Goal: Task Accomplishment & Management: Use online tool/utility

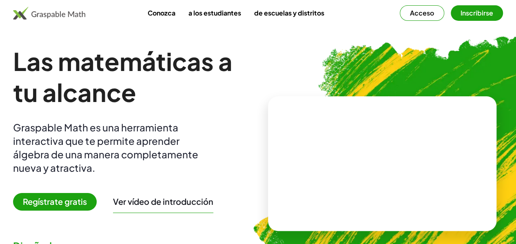
click at [410, 11] on font "Acceso" at bounding box center [422, 13] width 24 height 9
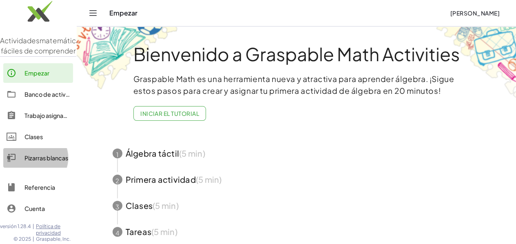
click at [36, 161] on font "Pizarras blancas" at bounding box center [46, 157] width 44 height 7
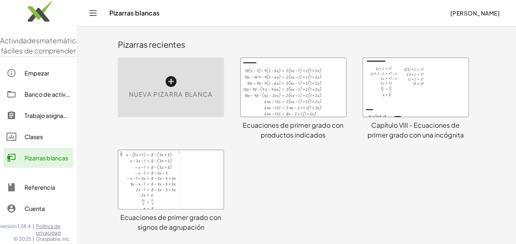
click at [164, 82] on icon at bounding box center [170, 81] width 13 height 13
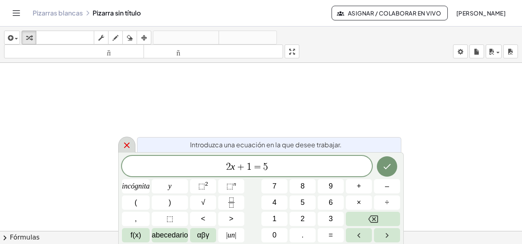
click at [126, 144] on icon at bounding box center [127, 145] width 10 height 10
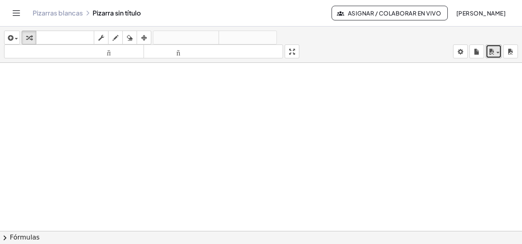
click at [498, 52] on span "button" at bounding box center [497, 53] width 3 height 2
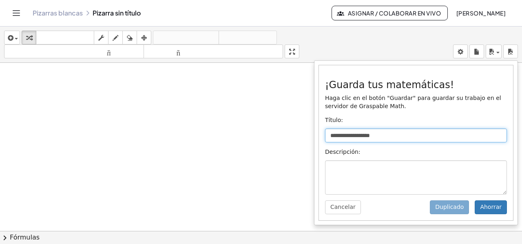
click at [390, 134] on input "**********" at bounding box center [416, 135] width 182 height 14
type input "*"
click at [402, 137] on input "**********" at bounding box center [416, 135] width 182 height 14
type input "**********"
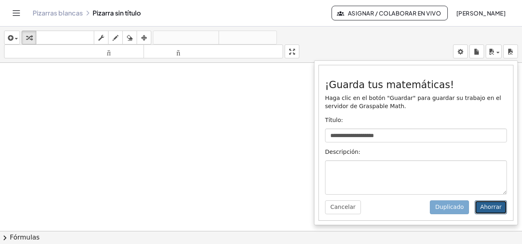
click at [495, 209] on font "Ahorrar" at bounding box center [491, 206] width 22 height 7
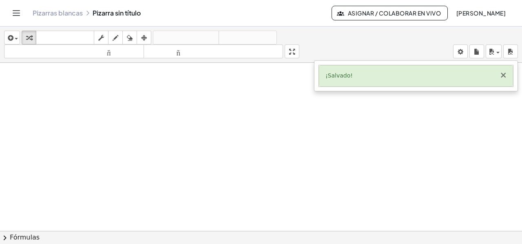
click at [504, 76] on font "×" at bounding box center [502, 75] width 7 height 10
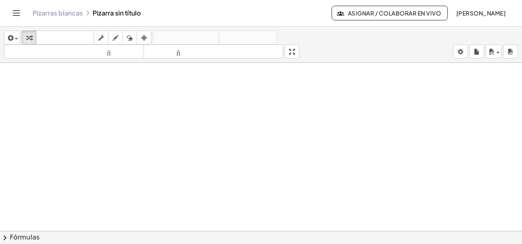
click at [22, 13] on button "Cambiar navegación" at bounding box center [16, 13] width 13 height 13
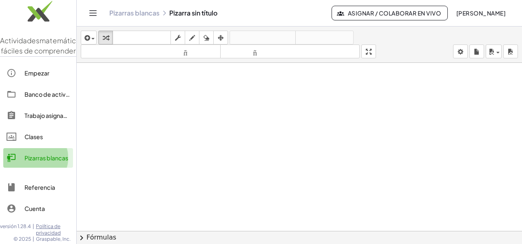
click at [34, 161] on font "Pizarras blancas" at bounding box center [46, 157] width 44 height 7
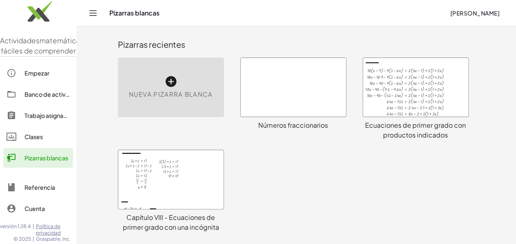
scroll to position [41, 0]
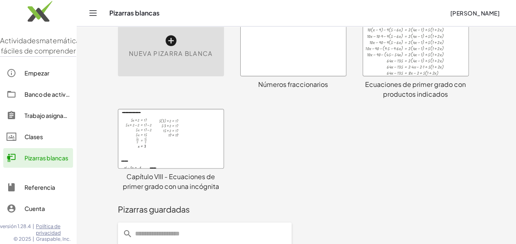
click at [250, 39] on div at bounding box center [292, 46] width 105 height 59
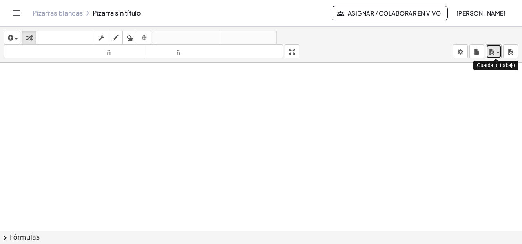
click at [493, 53] on icon "button" at bounding box center [490, 52] width 7 height 10
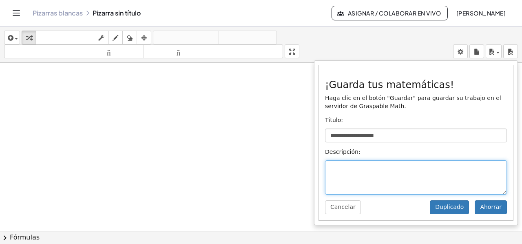
click at [346, 164] on textarea at bounding box center [416, 177] width 182 height 34
type textarea "*"
type textarea "**********"
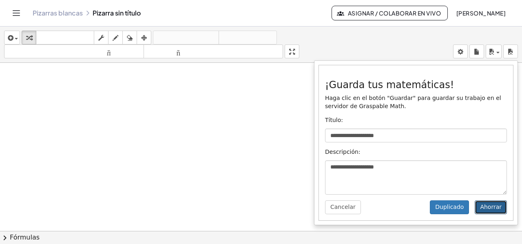
click at [495, 210] on font "Ahorrar" at bounding box center [491, 206] width 22 height 7
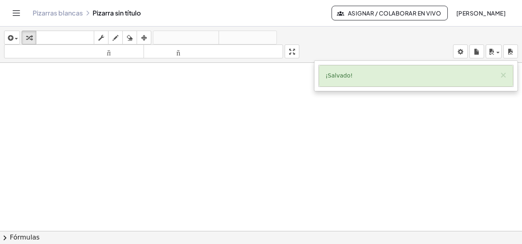
click at [13, 13] on icon "Cambiar navegación" at bounding box center [16, 13] width 10 height 10
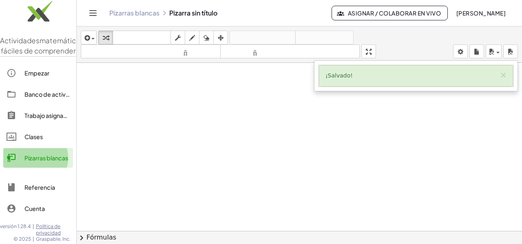
click at [24, 163] on link "Pizarras blancas" at bounding box center [38, 158] width 70 height 20
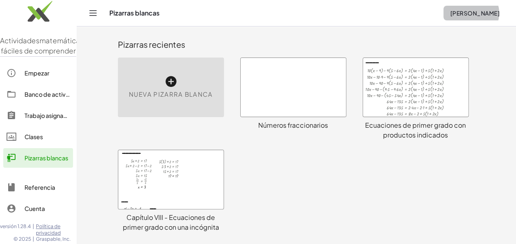
click at [476, 10] on font "[PERSON_NAME]" at bounding box center [474, 12] width 49 height 7
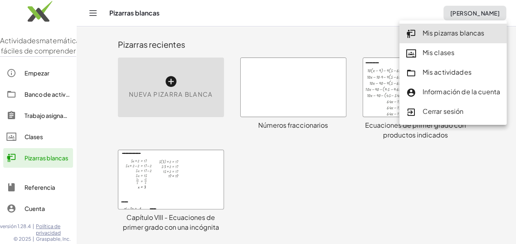
click at [447, 112] on font "Cerrar sesión" at bounding box center [442, 111] width 41 height 9
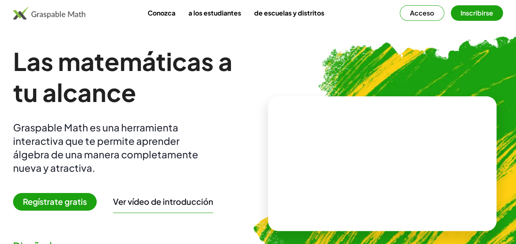
click at [410, 17] on font "Acceso" at bounding box center [422, 13] width 24 height 9
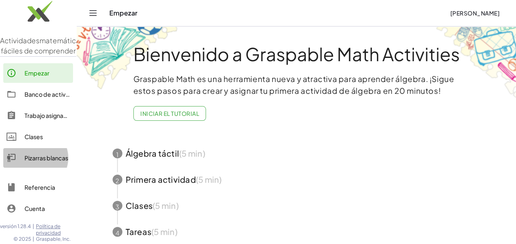
click at [33, 161] on font "Pizarras blancas" at bounding box center [46, 157] width 44 height 7
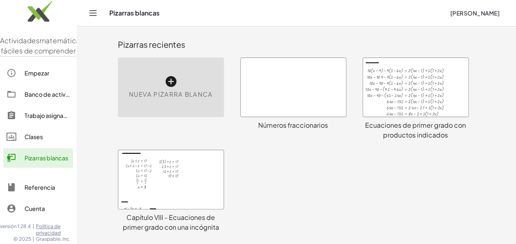
click at [287, 93] on div at bounding box center [292, 87] width 105 height 59
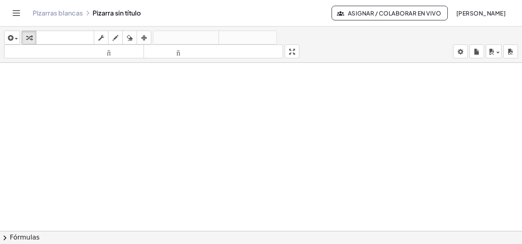
click at [68, 13] on font "Pizarras blancas" at bounding box center [58, 13] width 50 height 9
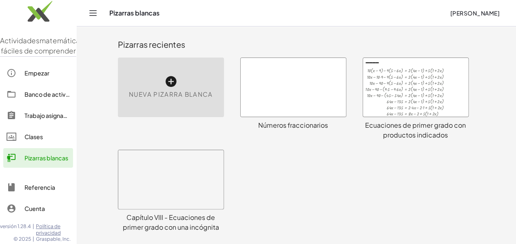
scroll to position [168, 0]
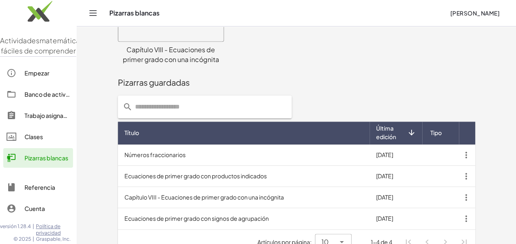
click at [273, 88] on div "Pizarras guardadas" at bounding box center [296, 82] width 357 height 26
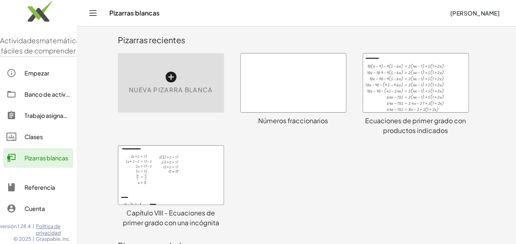
click at [277, 88] on div at bounding box center [292, 82] width 105 height 59
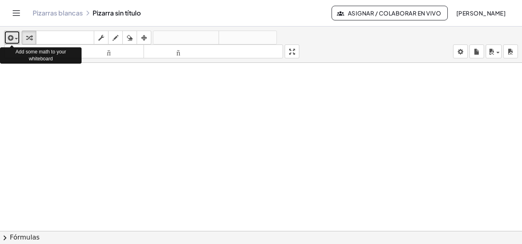
click at [16, 40] on div "button" at bounding box center [12, 38] width 12 height 10
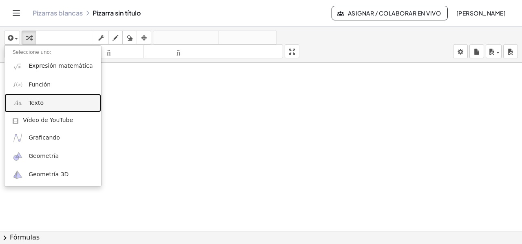
click at [31, 103] on font "Texto" at bounding box center [36, 102] width 15 height 7
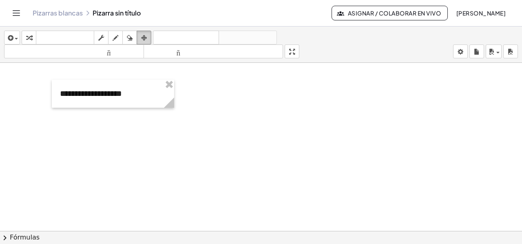
click at [142, 35] on icon "button" at bounding box center [144, 38] width 6 height 10
drag, startPoint x: 171, startPoint y: 106, endPoint x: 143, endPoint y: 103, distance: 27.8
click at [143, 103] on icon at bounding box center [141, 102] width 10 height 10
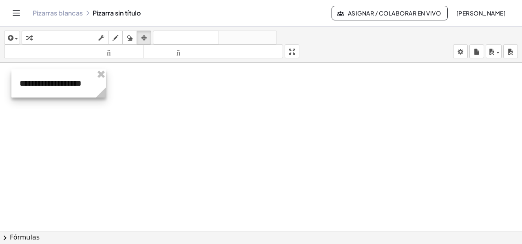
drag, startPoint x: 101, startPoint y: 93, endPoint x: 61, endPoint y: 83, distance: 41.6
click at [61, 83] on div at bounding box center [58, 83] width 95 height 28
click at [76, 75] on div at bounding box center [58, 83] width 95 height 28
click at [142, 96] on div at bounding box center [261, 237] width 522 height 349
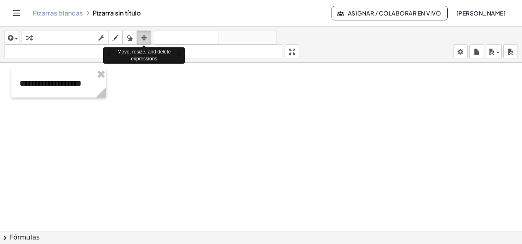
click at [142, 36] on icon "button" at bounding box center [144, 38] width 6 height 10
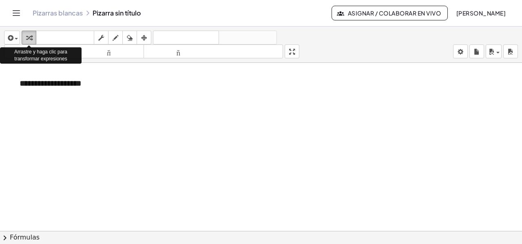
click at [26, 37] on icon "button" at bounding box center [29, 38] width 6 height 10
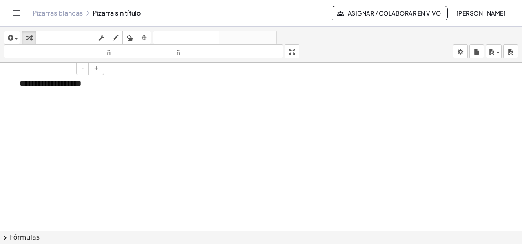
click at [58, 81] on font "**********" at bounding box center [51, 83] width 62 height 8
drag, startPoint x: 21, startPoint y: 83, endPoint x: 108, endPoint y: 84, distance: 86.8
click at [108, 84] on div "**********" at bounding box center [261, 237] width 522 height 349
drag, startPoint x: 86, startPoint y: 81, endPoint x: 64, endPoint y: 108, distance: 35.3
click at [64, 108] on div at bounding box center [261, 237] width 522 height 349
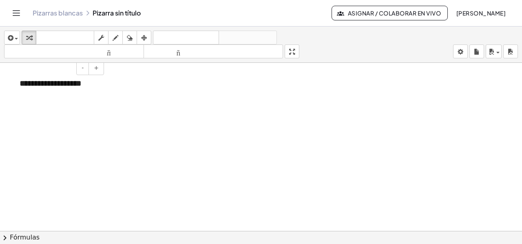
click at [98, 82] on div "**********" at bounding box center [58, 83] width 95 height 28
drag, startPoint x: 97, startPoint y: 83, endPoint x: 18, endPoint y: 82, distance: 78.7
click at [18, 82] on div "**********" at bounding box center [58, 83] width 95 height 28
click at [95, 70] on font "+" at bounding box center [96, 67] width 5 height 7
click at [96, 68] on font "+" at bounding box center [96, 67] width 5 height 7
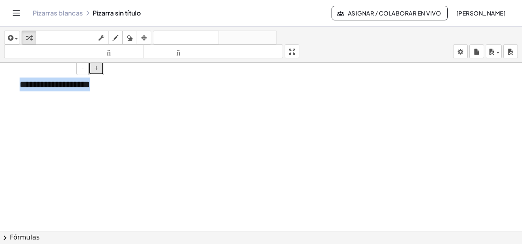
click at [96, 68] on font "+" at bounding box center [96, 67] width 5 height 7
click at [99, 91] on div "**********" at bounding box center [58, 92] width 95 height 46
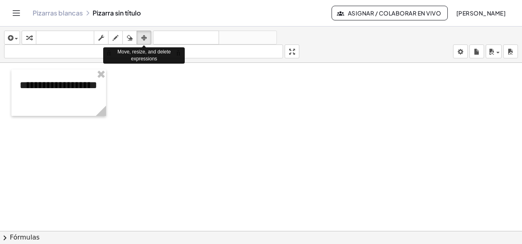
drag, startPoint x: 144, startPoint y: 37, endPoint x: 141, endPoint y: 54, distance: 17.4
click at [144, 37] on icon "button" at bounding box center [144, 38] width 6 height 10
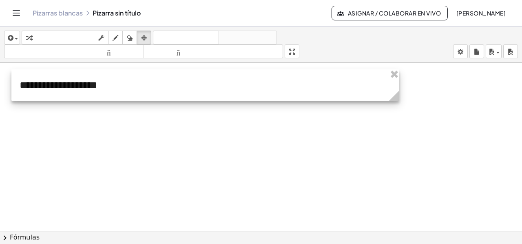
drag, startPoint x: 104, startPoint y: 112, endPoint x: 396, endPoint y: 79, distance: 294.2
click at [396, 79] on div "**********" at bounding box center [205, 84] width 388 height 31
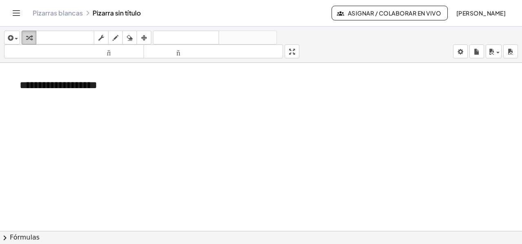
drag, startPoint x: 27, startPoint y: 35, endPoint x: 32, endPoint y: 41, distance: 8.2
click at [27, 35] on icon "button" at bounding box center [29, 38] width 6 height 10
click at [123, 87] on div "**********" at bounding box center [204, 84] width 387 height 31
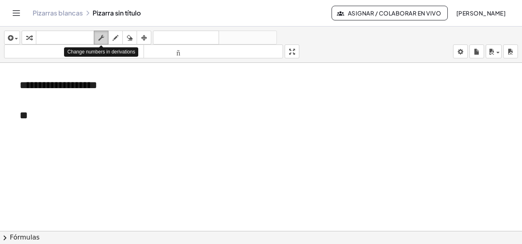
click at [99, 39] on icon "button" at bounding box center [101, 38] width 6 height 10
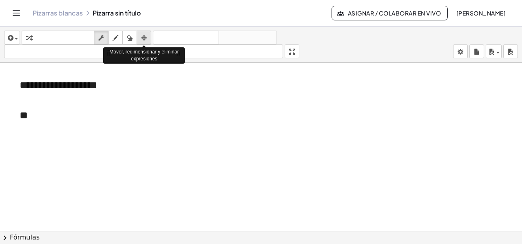
click at [148, 36] on div "button" at bounding box center [144, 38] width 11 height 10
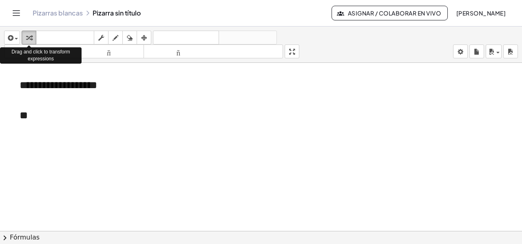
click at [28, 35] on icon "button" at bounding box center [29, 38] width 6 height 10
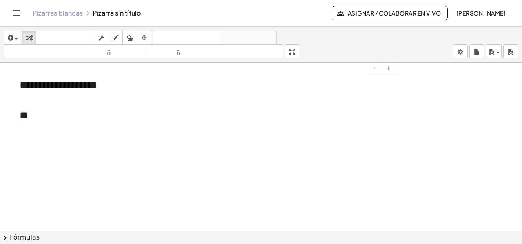
click at [32, 113] on div "**" at bounding box center [205, 115] width 371 height 15
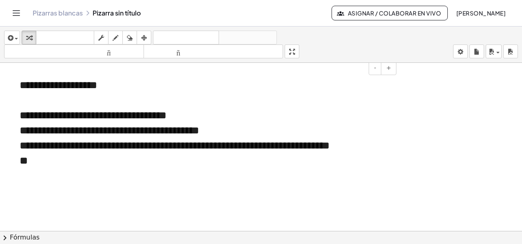
click at [36, 146] on font "**********" at bounding box center [175, 145] width 310 height 10
click at [40, 168] on div "**" at bounding box center [205, 160] width 371 height 15
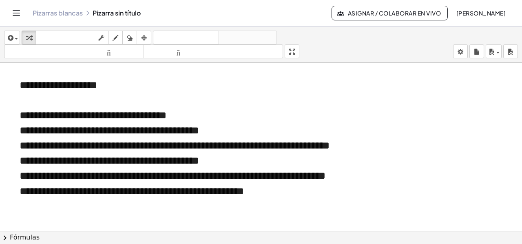
scroll to position [41, 0]
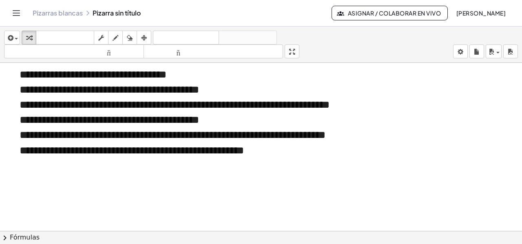
click at [309, 158] on div "**********" at bounding box center [205, 150] width 371 height 15
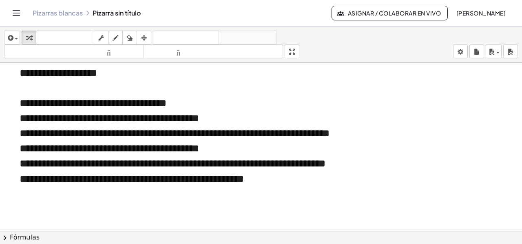
scroll to position [0, 0]
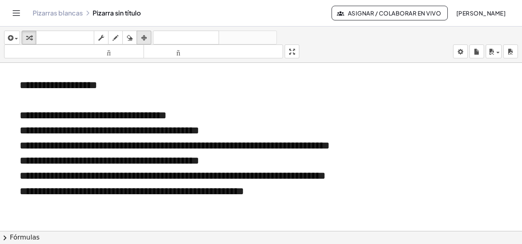
click at [140, 40] on div "button" at bounding box center [144, 38] width 11 height 10
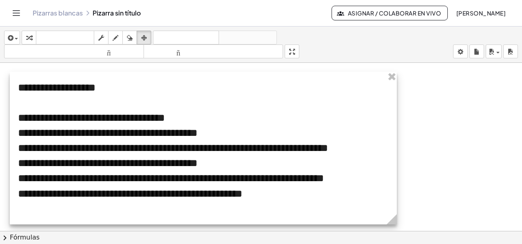
click at [252, 124] on div at bounding box center [203, 148] width 387 height 152
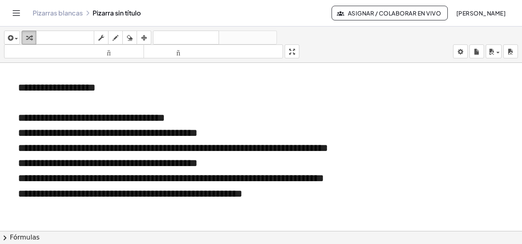
click at [24, 37] on div "button" at bounding box center [29, 38] width 11 height 10
click at [146, 37] on icon "button" at bounding box center [144, 38] width 6 height 10
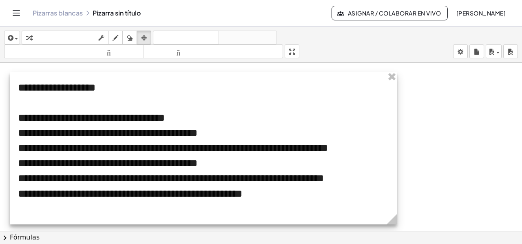
click at [31, 103] on div at bounding box center [203, 148] width 387 height 152
click at [128, 89] on div at bounding box center [203, 148] width 387 height 152
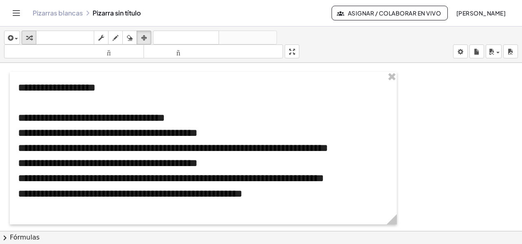
click at [28, 39] on icon "button" at bounding box center [29, 38] width 6 height 10
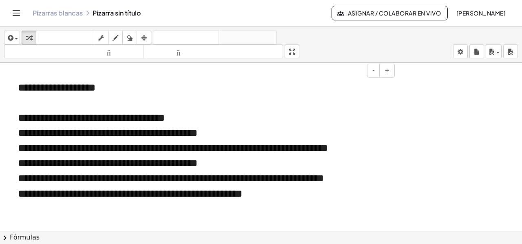
click at [121, 88] on div "**********" at bounding box center [203, 148] width 387 height 152
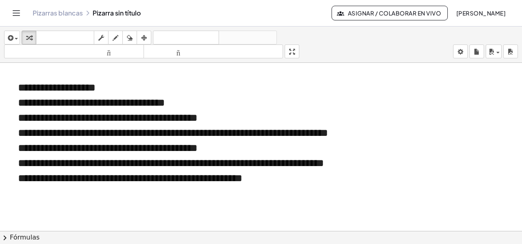
click at [462, 147] on div at bounding box center [261, 231] width 522 height 336
click at [309, 185] on div "**********" at bounding box center [203, 177] width 371 height 15
click at [453, 185] on div at bounding box center [261, 231] width 522 height 336
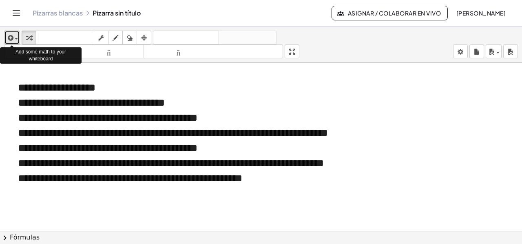
click at [13, 36] on span "button" at bounding box center [14, 39] width 2 height 6
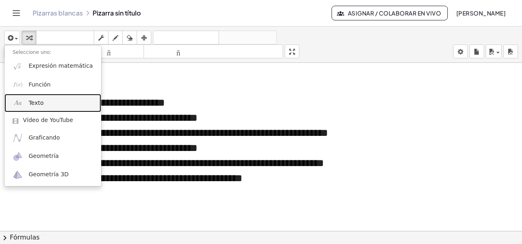
click at [34, 102] on font "Texto" at bounding box center [36, 102] width 15 height 7
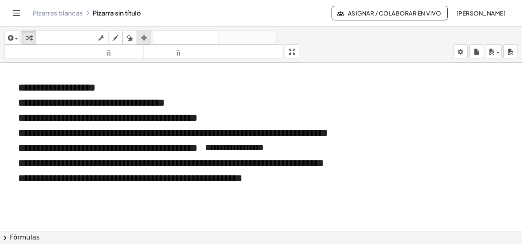
drag, startPoint x: 144, startPoint y: 35, endPoint x: 145, endPoint y: 42, distance: 6.6
click at [145, 40] on icon "button" at bounding box center [144, 38] width 6 height 10
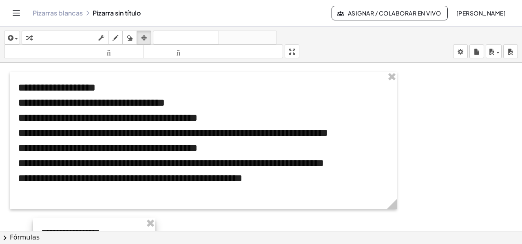
drag, startPoint x: 280, startPoint y: 147, endPoint x: 119, endPoint y: 234, distance: 183.1
click at [117, 234] on div "**********" at bounding box center [261, 134] width 522 height 217
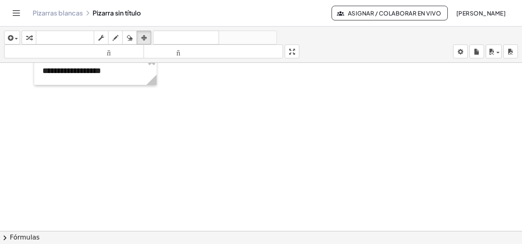
scroll to position [82, 0]
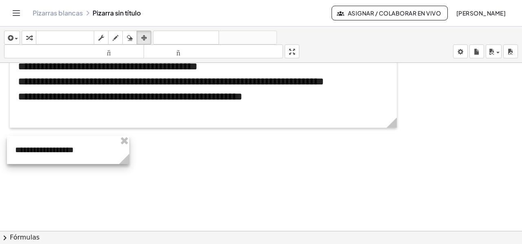
drag, startPoint x: 112, startPoint y: 146, endPoint x: 91, endPoint y: 143, distance: 20.9
click at [91, 143] on div at bounding box center [68, 150] width 122 height 28
click at [90, 153] on div at bounding box center [68, 149] width 122 height 28
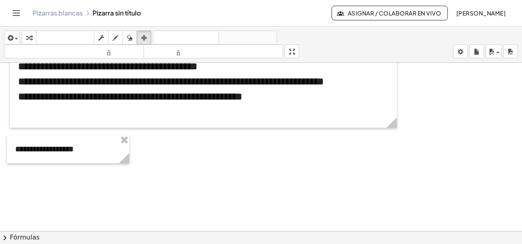
click at [244, 152] on div at bounding box center [261, 149] width 522 height 336
click at [29, 34] on icon "button" at bounding box center [29, 38] width 6 height 10
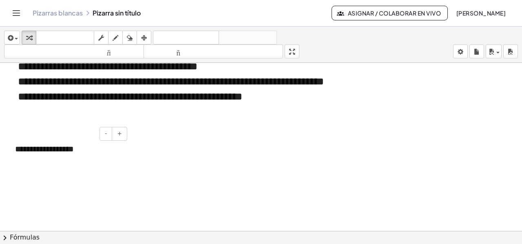
click at [79, 147] on div "**********" at bounding box center [68, 149] width 122 height 28
click at [93, 150] on font "**********" at bounding box center [62, 155] width 95 height 20
click at [57, 163] on div "**********" at bounding box center [68, 155] width 122 height 40
click at [141, 35] on icon "button" at bounding box center [144, 38] width 6 height 10
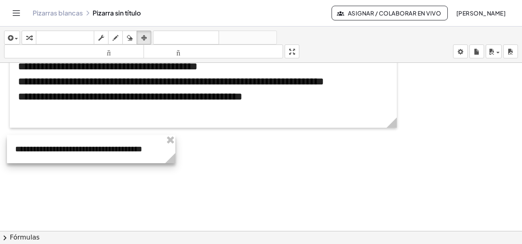
drag, startPoint x: 128, startPoint y: 170, endPoint x: 174, endPoint y: 159, distance: 47.5
click at [174, 159] on icon at bounding box center [170, 158] width 10 height 10
click at [296, 159] on div at bounding box center [261, 149] width 522 height 336
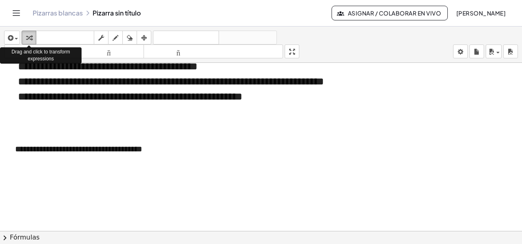
click at [27, 37] on icon "button" at bounding box center [29, 38] width 6 height 10
click at [15, 39] on span "button" at bounding box center [16, 39] width 3 height 2
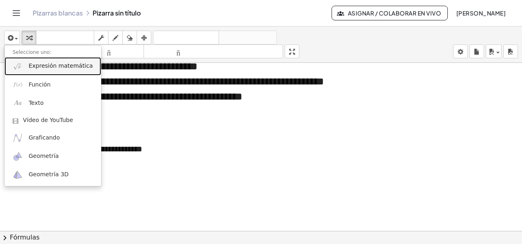
click at [55, 66] on font "Expresión matemática" at bounding box center [61, 65] width 64 height 7
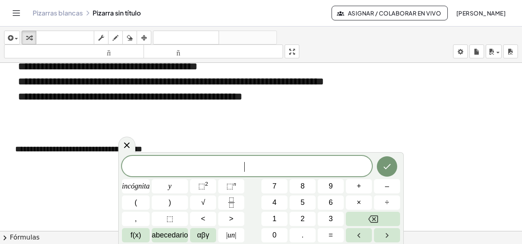
click at [185, 168] on span "​" at bounding box center [247, 166] width 250 height 11
click at [170, 240] on span "abecedario" at bounding box center [170, 234] width 36 height 11
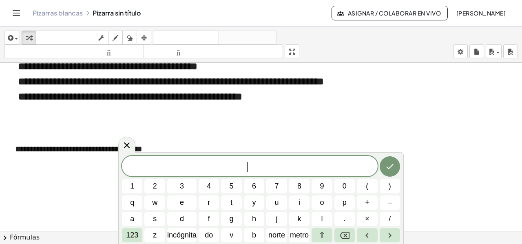
scroll to position [122, 0]
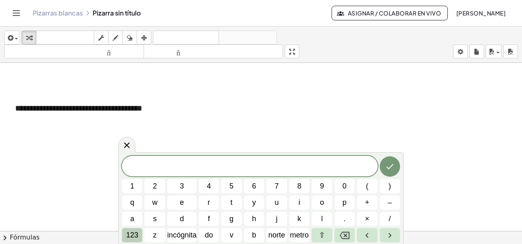
click at [137, 236] on font "123" at bounding box center [132, 235] width 12 height 8
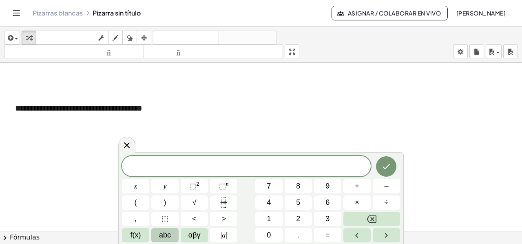
click at [165, 234] on span "abc" at bounding box center [165, 234] width 12 height 11
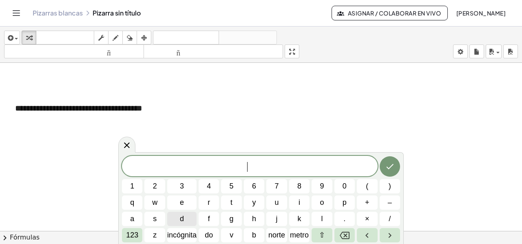
click at [190, 217] on button "d" at bounding box center [181, 219] width 29 height 14
click at [229, 215] on button "g" at bounding box center [231, 219] width 20 height 14
click at [339, 239] on button "Retroceso" at bounding box center [344, 235] width 20 height 14
click at [134, 233] on font "123" at bounding box center [132, 235] width 12 height 8
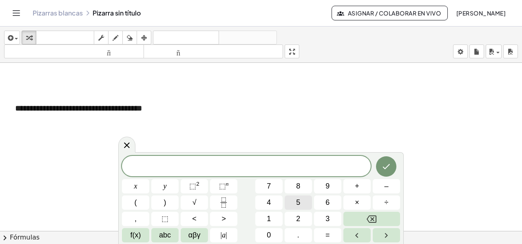
click at [295, 202] on button "5" at bounding box center [298, 202] width 27 height 14
click at [226, 198] on icon "Fraction" at bounding box center [223, 202] width 10 height 10
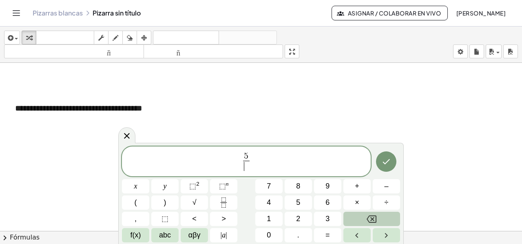
click at [373, 215] on icon "Backspace" at bounding box center [371, 219] width 10 height 10
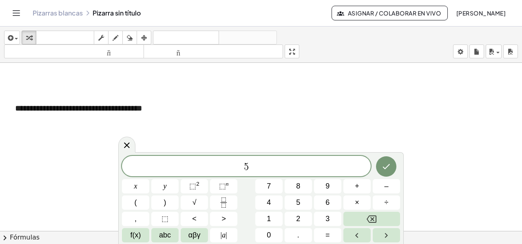
click at [250, 167] on span "5 ​" at bounding box center [246, 166] width 249 height 11
click at [225, 199] on icon "Fraction" at bounding box center [223, 202] width 10 height 10
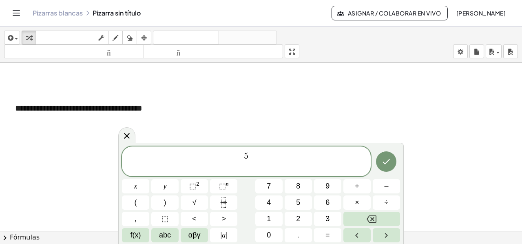
click at [254, 157] on span "5 ​ ​" at bounding box center [246, 162] width 249 height 22
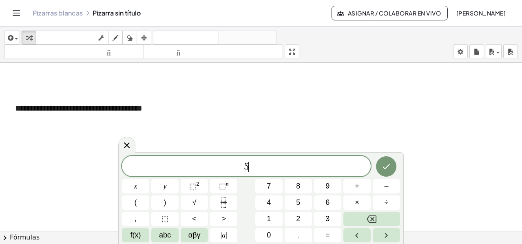
click at [252, 163] on span "5 ​" at bounding box center [246, 166] width 249 height 11
click at [296, 206] on button "5" at bounding box center [298, 202] width 27 height 14
click at [134, 203] on button "(" at bounding box center [135, 202] width 27 height 14
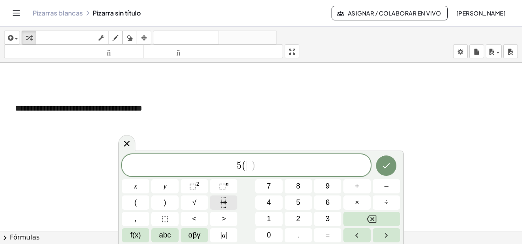
click at [220, 200] on icon "Fraction" at bounding box center [223, 202] width 10 height 10
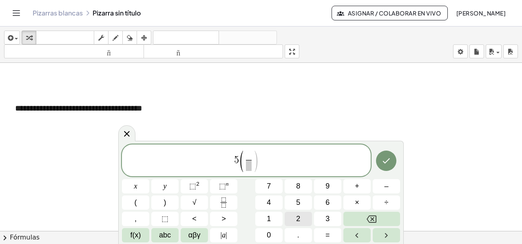
click at [303, 213] on button "2" at bounding box center [298, 219] width 27 height 14
click at [246, 168] on span "​" at bounding box center [248, 165] width 6 height 11
click at [325, 215] on span "3" at bounding box center [327, 218] width 4 height 11
click at [243, 159] on span "( 2 3 ​ ​ )" at bounding box center [248, 161] width 20 height 22
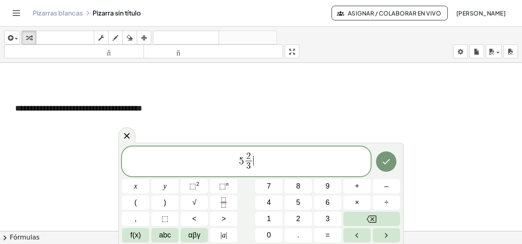
click at [277, 163] on span "5 2 3 ​ ​" at bounding box center [246, 162] width 249 height 22
click at [382, 164] on icon "Hecho" at bounding box center [386, 162] width 10 height 10
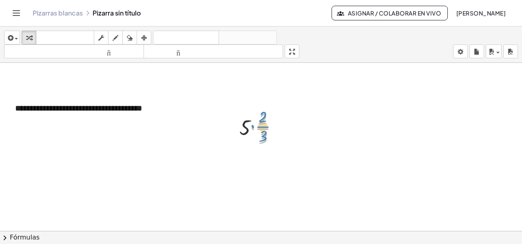
click at [261, 125] on div at bounding box center [261, 127] width 53 height 41
click at [141, 37] on icon "button" at bounding box center [144, 38] width 6 height 10
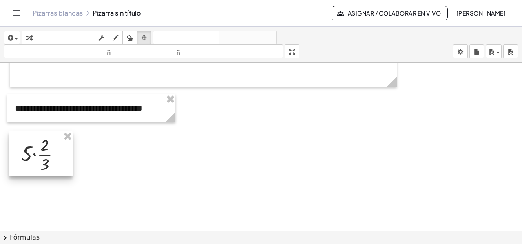
drag, startPoint x: 248, startPoint y: 136, endPoint x: 29, endPoint y: 162, distance: 220.1
click at [29, 162] on div at bounding box center [41, 153] width 64 height 45
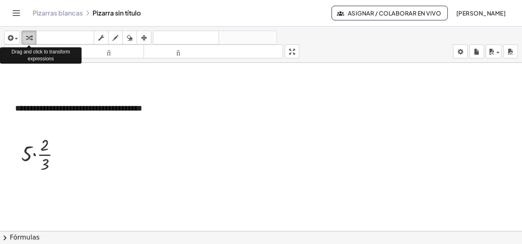
click at [31, 39] on icon "button" at bounding box center [29, 38] width 6 height 10
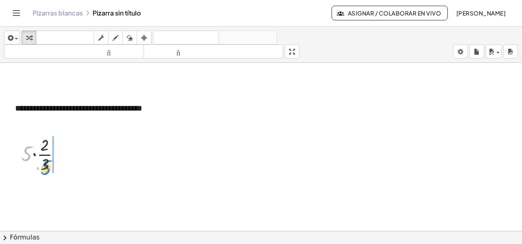
drag, startPoint x: 27, startPoint y: 150, endPoint x: 46, endPoint y: 163, distance: 23.6
click at [46, 163] on div at bounding box center [43, 153] width 53 height 41
drag, startPoint x: 44, startPoint y: 198, endPoint x: 26, endPoint y: 207, distance: 20.4
click at [26, 207] on div at bounding box center [43, 194] width 53 height 41
click at [39, 193] on div at bounding box center [43, 194] width 53 height 41
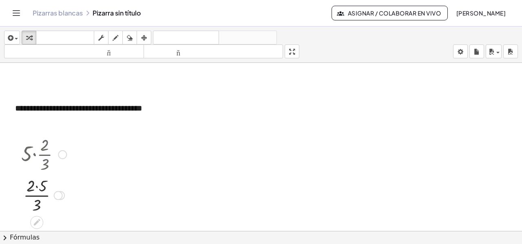
click at [35, 187] on div at bounding box center [43, 194] width 53 height 41
click at [146, 39] on icon "button" at bounding box center [144, 38] width 6 height 10
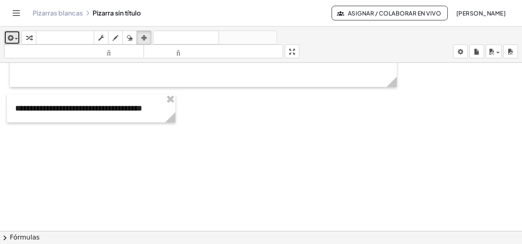
click at [14, 40] on span "button" at bounding box center [14, 39] width 2 height 6
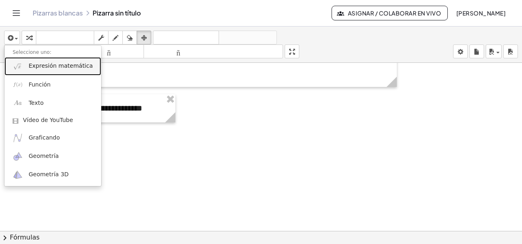
click at [33, 67] on font "Expresión matemática" at bounding box center [61, 65] width 64 height 7
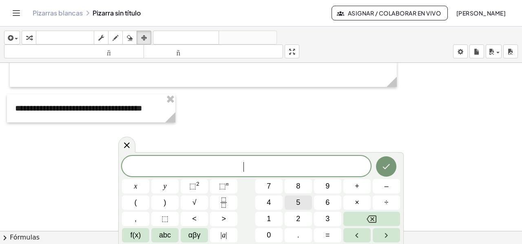
click at [299, 203] on span "5" at bounding box center [298, 202] width 4 height 11
click at [230, 197] on button "Fraction" at bounding box center [223, 202] width 27 height 14
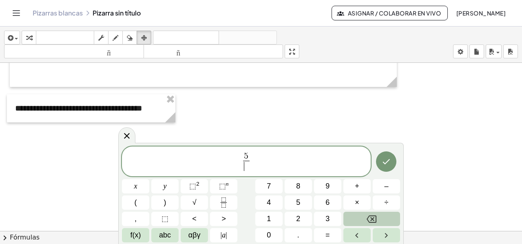
click at [355, 214] on button "Backspace" at bounding box center [371, 219] width 57 height 14
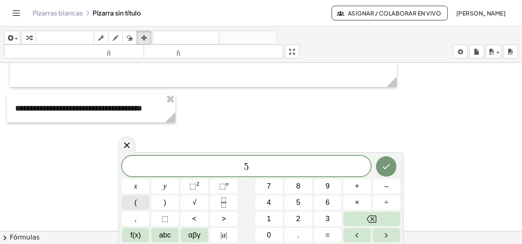
click at [141, 198] on button "(" at bounding box center [135, 202] width 27 height 14
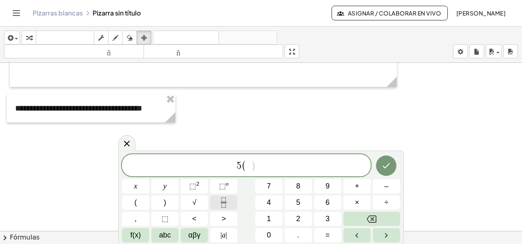
click at [216, 204] on button "Fraction" at bounding box center [223, 202] width 27 height 14
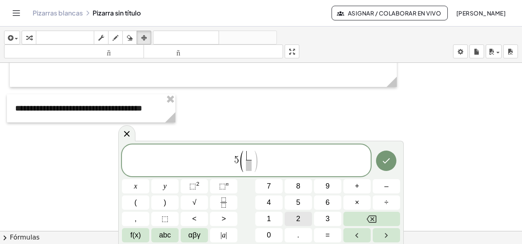
click at [302, 216] on button "2" at bounding box center [298, 219] width 27 height 14
click at [247, 166] on span "​" at bounding box center [248, 165] width 6 height 11
click at [330, 216] on button "3" at bounding box center [327, 219] width 27 height 14
click at [242, 160] on span "(" at bounding box center [241, 161] width 6 height 24
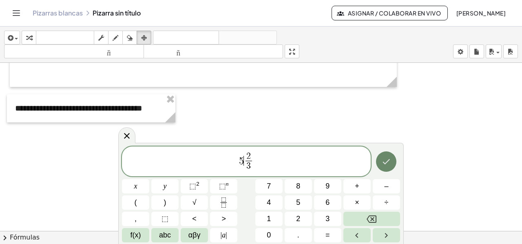
click at [382, 161] on icon "Hecho" at bounding box center [386, 162] width 10 height 10
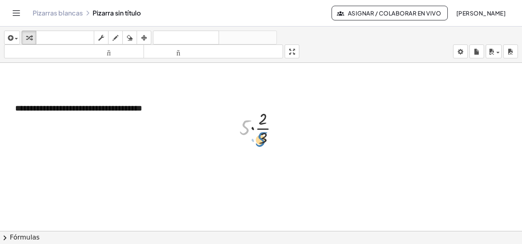
drag, startPoint x: 247, startPoint y: 132, endPoint x: 263, endPoint y: 143, distance: 19.6
click at [263, 143] on div at bounding box center [261, 127] width 53 height 41
click at [252, 128] on div at bounding box center [261, 127] width 53 height 41
click at [253, 129] on div at bounding box center [261, 127] width 53 height 41
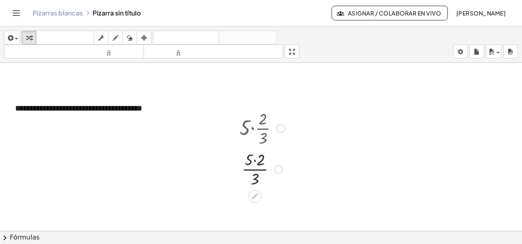
click at [253, 159] on div at bounding box center [261, 168] width 53 height 41
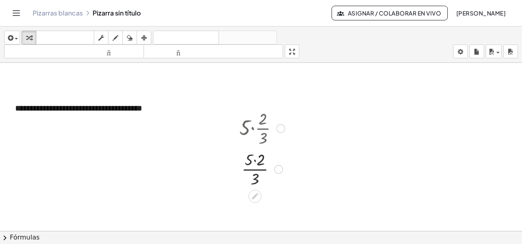
click at [254, 159] on div at bounding box center [261, 168] width 53 height 41
drag, startPoint x: 256, startPoint y: 218, endPoint x: 257, endPoint y: 198, distance: 20.4
click at [257, 198] on div at bounding box center [261, 209] width 53 height 41
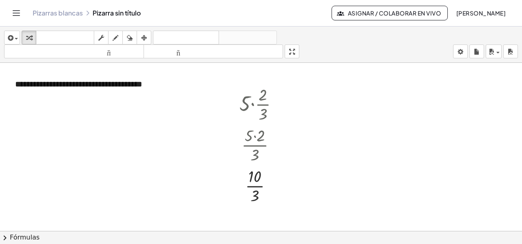
scroll to position [128, 0]
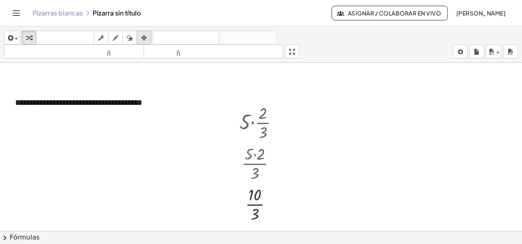
drag, startPoint x: 142, startPoint y: 34, endPoint x: 143, endPoint y: 38, distance: 4.3
click at [142, 34] on icon "button" at bounding box center [144, 38] width 6 height 10
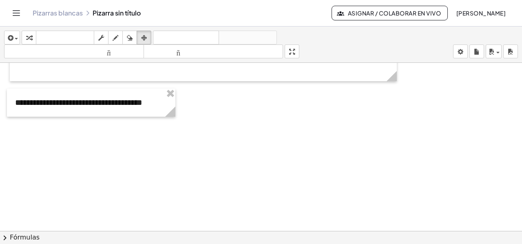
click at [236, 112] on div at bounding box center [261, 103] width 522 height 337
click at [9, 35] on icon "button" at bounding box center [9, 38] width 7 height 10
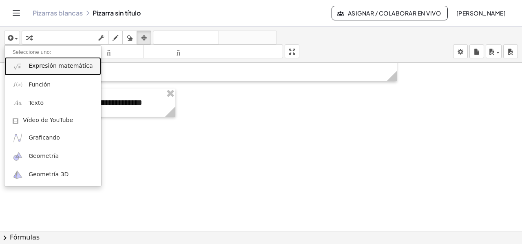
click at [35, 67] on font "Expresión matemática" at bounding box center [61, 65] width 64 height 7
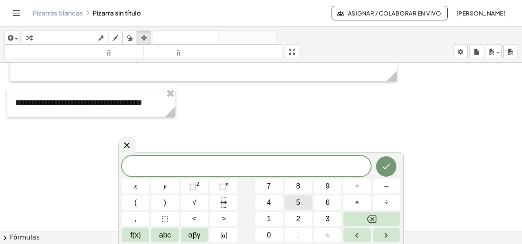
click at [296, 203] on span "5" at bounding box center [298, 202] width 4 height 11
click at [137, 204] on button "(" at bounding box center [135, 202] width 27 height 14
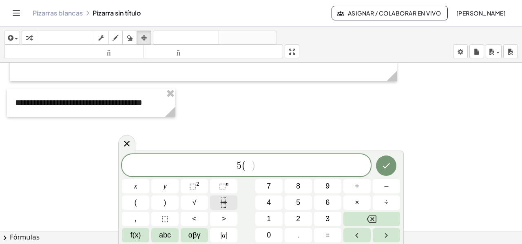
click at [215, 203] on button "Fraction" at bounding box center [223, 202] width 27 height 14
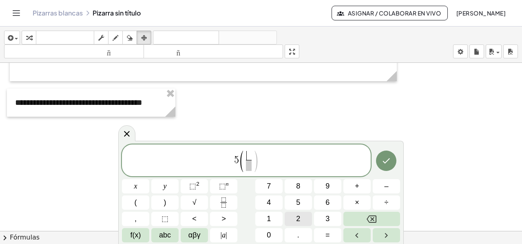
click at [305, 221] on button "2" at bounding box center [298, 219] width 27 height 14
click at [249, 164] on span "​" at bounding box center [248, 165] width 6 height 11
click at [326, 217] on span "3" at bounding box center [327, 218] width 4 height 11
click at [241, 161] on span "(" at bounding box center [241, 161] width 6 height 24
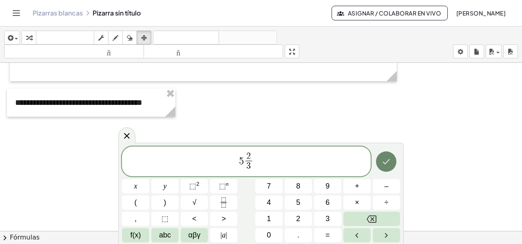
click at [387, 160] on icon "Hecho" at bounding box center [386, 162] width 10 height 10
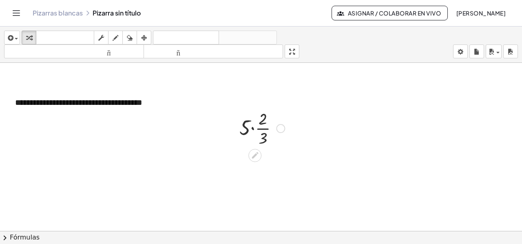
click at [253, 128] on div at bounding box center [261, 127] width 53 height 41
click at [253, 128] on div at bounding box center [261, 127] width 49 height 41
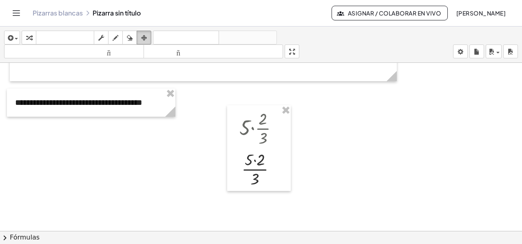
click at [146, 35] on icon "button" at bounding box center [144, 38] width 6 height 10
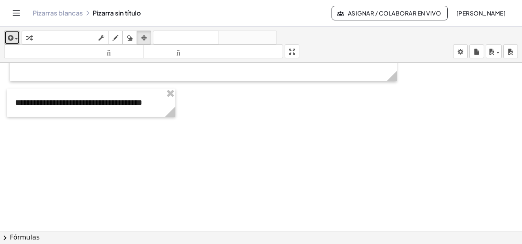
click at [13, 40] on span "button" at bounding box center [14, 39] width 2 height 6
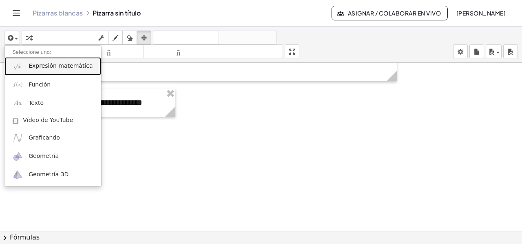
click at [42, 63] on font "Expresión matemática" at bounding box center [61, 65] width 64 height 7
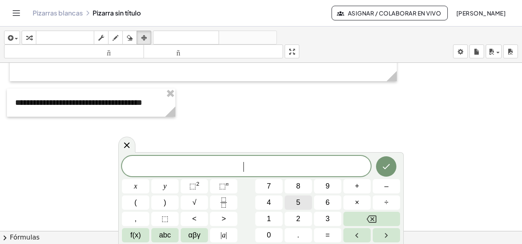
click at [301, 202] on button "5" at bounding box center [298, 202] width 27 height 14
click at [140, 204] on button "(" at bounding box center [135, 202] width 27 height 14
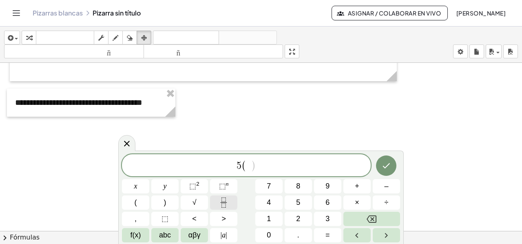
click at [215, 206] on button "Fraction" at bounding box center [223, 202] width 27 height 14
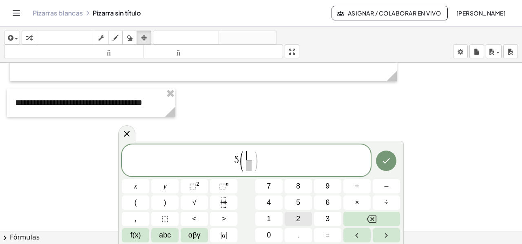
click at [301, 214] on button "2" at bounding box center [298, 219] width 27 height 14
click at [249, 164] on span "​" at bounding box center [248, 165] width 6 height 11
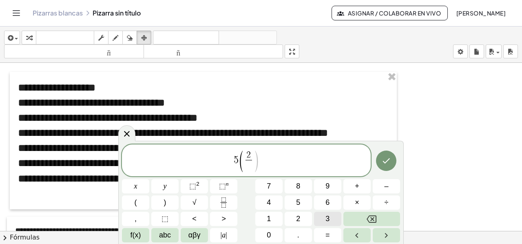
scroll to position [128, 0]
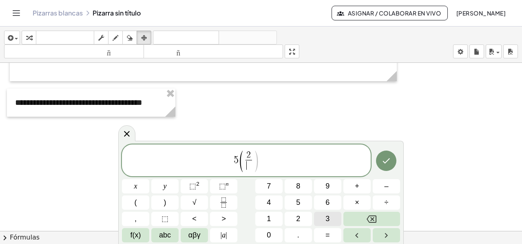
click at [323, 219] on button "3" at bounding box center [327, 219] width 27 height 14
click at [243, 160] on span "( ​ 2 3 ​ )" at bounding box center [248, 161] width 20 height 22
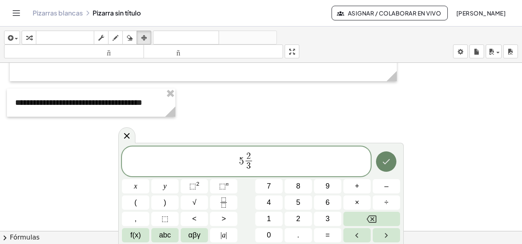
click at [381, 161] on button "Hecho" at bounding box center [386, 161] width 20 height 20
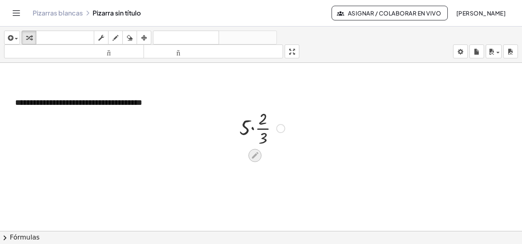
click at [257, 156] on icon at bounding box center [255, 155] width 9 height 9
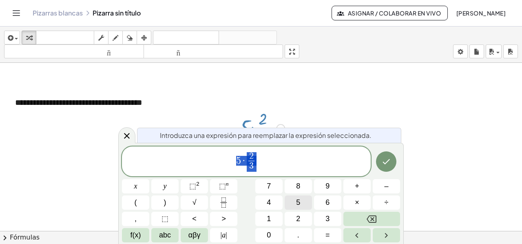
click at [292, 205] on button "5" at bounding box center [298, 202] width 27 height 14
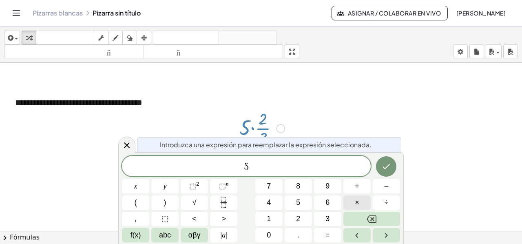
click at [364, 202] on button "×" at bounding box center [356, 202] width 27 height 14
click at [325, 219] on button "3" at bounding box center [327, 219] width 27 height 14
click at [359, 181] on span "+" at bounding box center [357, 186] width 4 height 11
click at [293, 220] on button "2" at bounding box center [298, 219] width 27 height 14
click at [381, 168] on icon "Hecho" at bounding box center [386, 166] width 10 height 10
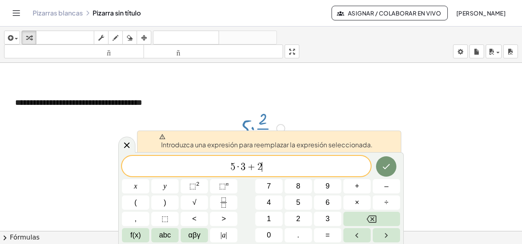
click at [164, 137] on icon at bounding box center [162, 136] width 6 height 5
click at [123, 148] on icon at bounding box center [127, 145] width 10 height 10
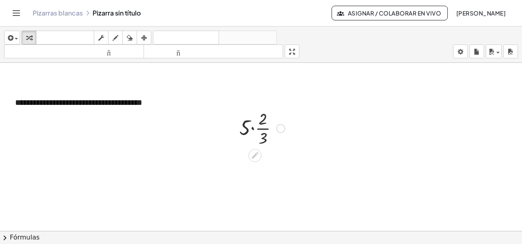
click at [279, 129] on div at bounding box center [280, 128] width 9 height 9
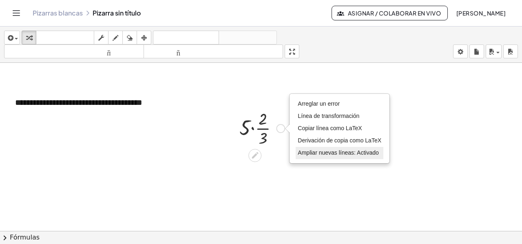
click at [312, 153] on font "Ampliar nuevas líneas: Activado" at bounding box center [338, 152] width 81 height 7
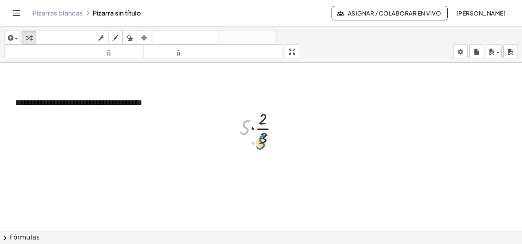
drag, startPoint x: 246, startPoint y: 125, endPoint x: 262, endPoint y: 140, distance: 21.9
click at [262, 140] on div at bounding box center [261, 127] width 53 height 41
click at [255, 152] on icon at bounding box center [255, 155] width 9 height 9
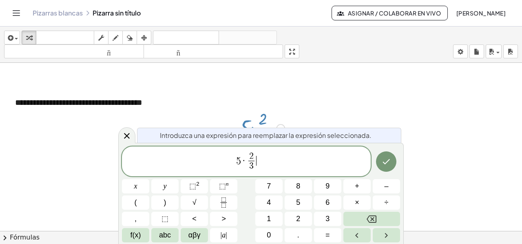
click at [267, 159] on span "5 · 2 3 ​ ​" at bounding box center [246, 162] width 249 height 22
click at [319, 234] on button "=" at bounding box center [327, 235] width 27 height 14
click at [137, 203] on button "(" at bounding box center [135, 202] width 27 height 14
click at [300, 201] on button "5" at bounding box center [298, 202] width 27 height 14
click at [357, 200] on span "×" at bounding box center [357, 202] width 4 height 11
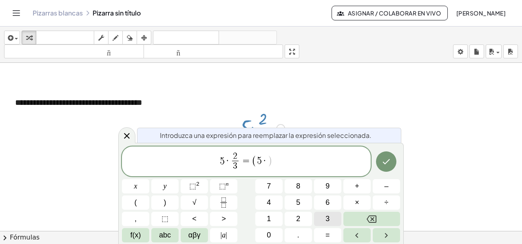
click at [322, 219] on button "3" at bounding box center [327, 219] width 27 height 14
click at [161, 203] on button ")" at bounding box center [164, 202] width 27 height 14
click at [357, 190] on span "+" at bounding box center [357, 186] width 4 height 11
click at [296, 216] on span "2" at bounding box center [298, 218] width 4 height 11
drag, startPoint x: 242, startPoint y: 162, endPoint x: 269, endPoint y: 168, distance: 27.6
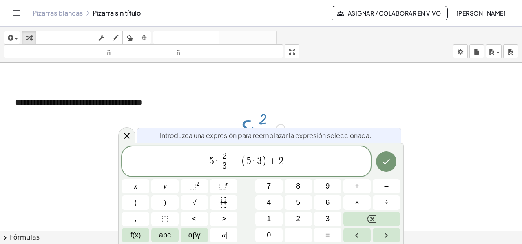
click at [242, 162] on span "(" at bounding box center [243, 161] width 5 height 12
click at [129, 202] on button "(" at bounding box center [135, 202] width 27 height 14
click at [292, 158] on span "5 · 2 3 ​ = ( ( 5 · 3 ) + 2 ) ​" at bounding box center [246, 162] width 249 height 22
click at [161, 202] on button ")" at bounding box center [164, 202] width 27 height 14
click at [332, 218] on button "3" at bounding box center [327, 219] width 27 height 14
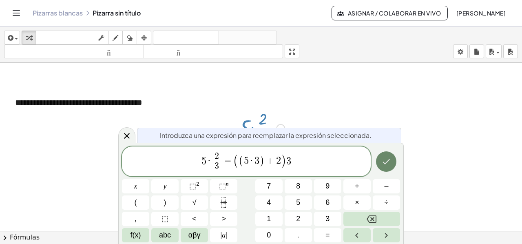
click at [385, 159] on icon "Hecho" at bounding box center [386, 162] width 10 height 10
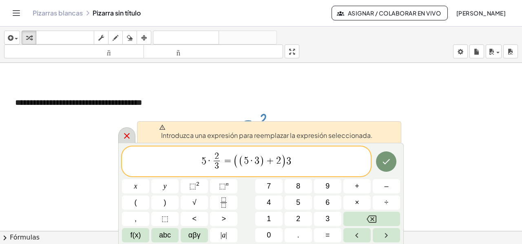
click at [128, 132] on icon at bounding box center [127, 136] width 10 height 10
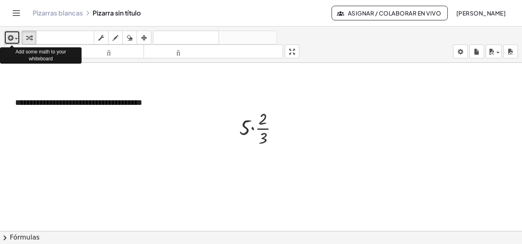
click at [6, 38] on icon "button" at bounding box center [9, 38] width 7 height 10
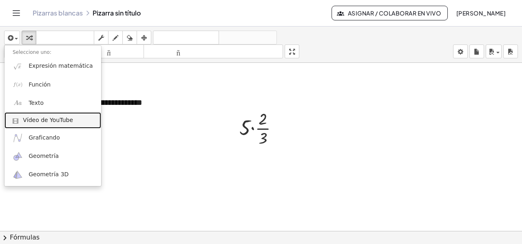
click at [41, 123] on font "Vídeo de YouTube" at bounding box center [48, 120] width 50 height 7
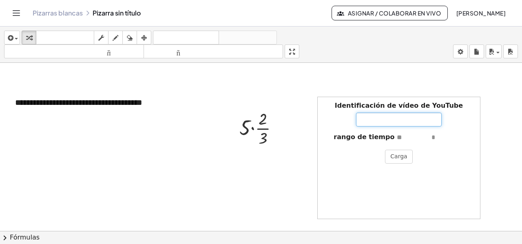
click at [390, 112] on input "Identificación de vídeo de YouTube" at bounding box center [399, 119] width 86 height 14
click at [404, 153] on font "Carga" at bounding box center [398, 156] width 17 height 7
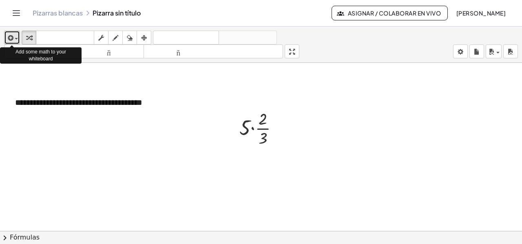
click at [12, 35] on icon "button" at bounding box center [9, 38] width 7 height 10
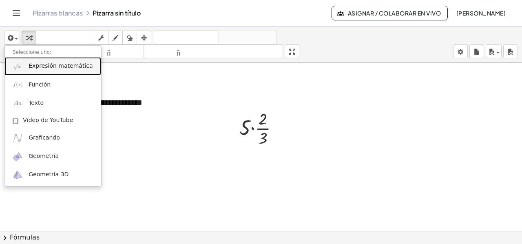
click at [40, 65] on font "Expresión matemática" at bounding box center [61, 65] width 64 height 7
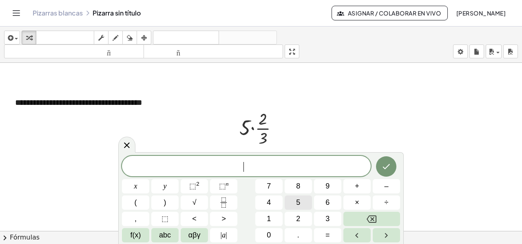
click at [300, 202] on span "5" at bounding box center [298, 202] width 4 height 11
click at [371, 216] on icon "Backspace" at bounding box center [371, 219] width 10 height 10
click at [386, 203] on span "÷" at bounding box center [386, 202] width 4 height 11
click at [371, 218] on icon "Backspace" at bounding box center [371, 219] width 10 height 10
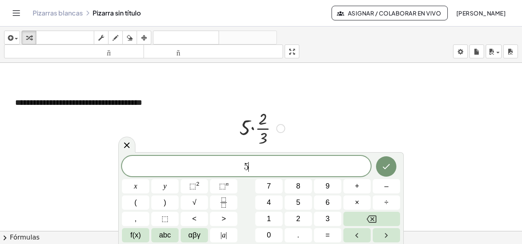
drag, startPoint x: 270, startPoint y: 158, endPoint x: 271, endPoint y: 144, distance: 14.3
click at [271, 144] on body "**********" at bounding box center [261, 122] width 522 height 244
click at [136, 235] on span "f(x)" at bounding box center [135, 234] width 11 height 11
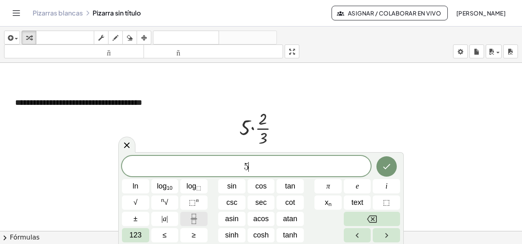
click at [192, 220] on icon "Fraction" at bounding box center [194, 221] width 4 height 4
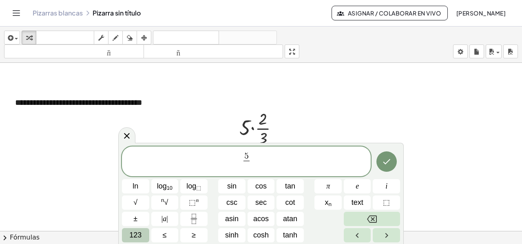
click at [136, 235] on span "123" at bounding box center [135, 234] width 12 height 11
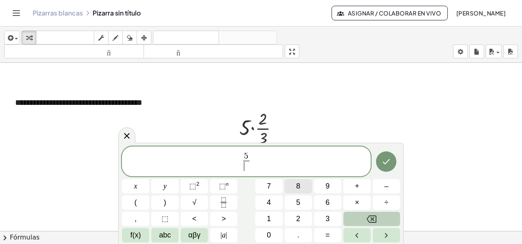
click at [299, 185] on span "8" at bounding box center [298, 186] width 4 height 11
click at [261, 159] on span "5 8 ​ ​" at bounding box center [246, 162] width 249 height 22
click at [380, 186] on button "–" at bounding box center [386, 186] width 27 height 14
click at [273, 189] on button "7" at bounding box center [268, 186] width 27 height 14
click at [225, 203] on icon "Fraction" at bounding box center [223, 202] width 10 height 10
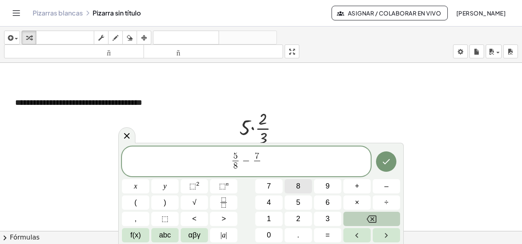
click at [300, 188] on span "8" at bounding box center [298, 186] width 4 height 11
click at [385, 165] on icon "Done" at bounding box center [386, 162] width 10 height 10
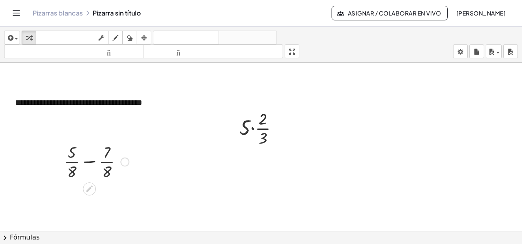
click at [88, 162] on div at bounding box center [96, 161] width 73 height 41
click at [93, 201] on div at bounding box center [96, 201] width 73 height 41
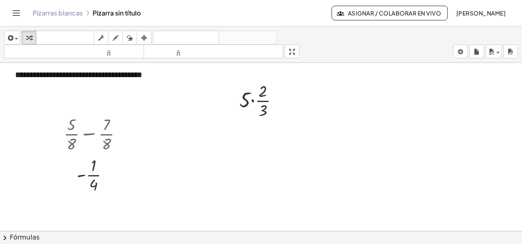
scroll to position [169, 0]
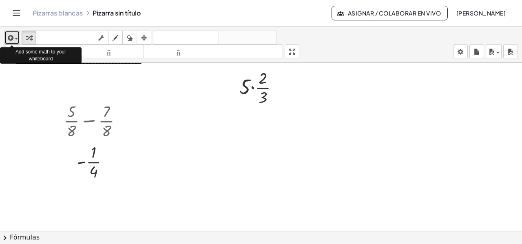
click at [7, 35] on icon "button" at bounding box center [9, 38] width 7 height 10
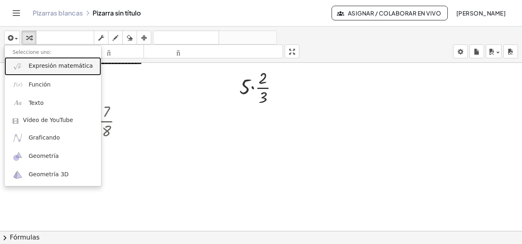
click at [29, 70] on link "Expresión matemática" at bounding box center [52, 66] width 97 height 18
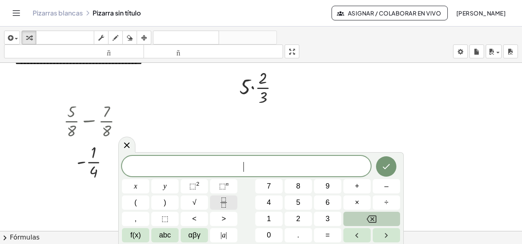
click at [222, 205] on icon "Fraction" at bounding box center [223, 202] width 10 height 10
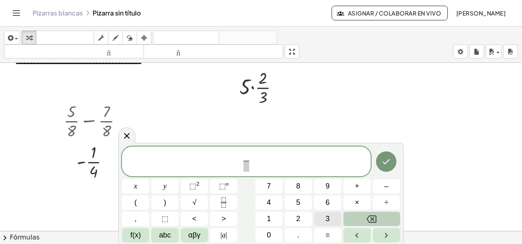
click at [326, 220] on span "3" at bounding box center [327, 218] width 4 height 11
click at [246, 166] on span "​" at bounding box center [246, 166] width 6 height 11
click at [267, 201] on span "4" at bounding box center [269, 202] width 4 height 11
click at [355, 187] on span "+" at bounding box center [357, 186] width 4 height 11
drag, startPoint x: 250, startPoint y: 160, endPoint x: 305, endPoint y: 170, distance: 56.0
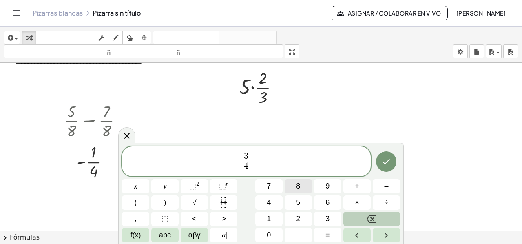
drag, startPoint x: 251, startPoint y: 159, endPoint x: 309, endPoint y: 181, distance: 61.9
click at [252, 159] on span "3 4 ​ ​" at bounding box center [246, 162] width 249 height 22
click at [355, 189] on span "+" at bounding box center [357, 186] width 4 height 11
click at [259, 222] on button "1" at bounding box center [268, 219] width 27 height 14
click at [219, 204] on icon "Fraction" at bounding box center [223, 202] width 10 height 10
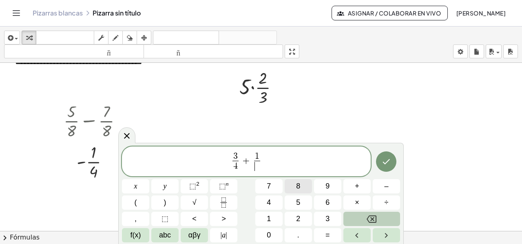
click at [306, 188] on button "8" at bounding box center [298, 186] width 27 height 14
click at [387, 159] on icon "Hecho" at bounding box center [386, 162] width 10 height 10
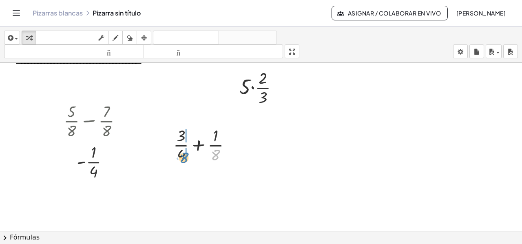
drag, startPoint x: 214, startPoint y: 156, endPoint x: 183, endPoint y: 159, distance: 31.9
click at [183, 159] on div at bounding box center [205, 144] width 73 height 41
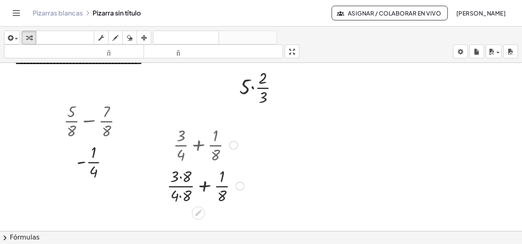
drag, startPoint x: 183, startPoint y: 153, endPoint x: 218, endPoint y: 137, distance: 38.7
click at [218, 137] on div at bounding box center [206, 144] width 86 height 41
drag, startPoint x: 174, startPoint y: 195, endPoint x: 223, endPoint y: 174, distance: 53.4
click at [223, 174] on div at bounding box center [206, 185] width 86 height 41
click at [176, 175] on div at bounding box center [205, 185] width 97 height 41
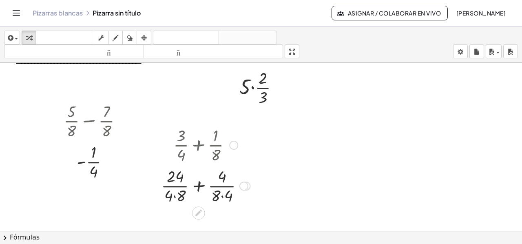
click at [174, 196] on div at bounding box center [205, 185] width 97 height 41
click at [220, 196] on div at bounding box center [205, 185] width 93 height 41
click at [195, 186] on div at bounding box center [205, 185] width 89 height 41
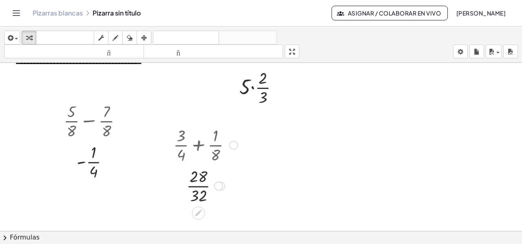
click at [193, 185] on div at bounding box center [205, 185] width 73 height 41
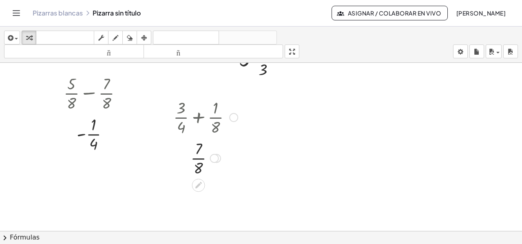
scroll to position [250, 0]
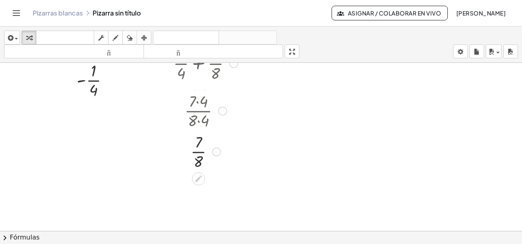
drag, startPoint x: 211, startPoint y: 104, endPoint x: 207, endPoint y: 153, distance: 49.4
click at [199, 152] on div "· 7 · 8" at bounding box center [199, 152] width 0 height 0
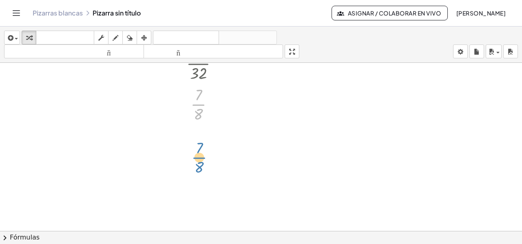
drag, startPoint x: 213, startPoint y: 109, endPoint x: 213, endPoint y: 160, distance: 51.0
click at [213, 160] on div "**********" at bounding box center [261, 25] width 522 height 506
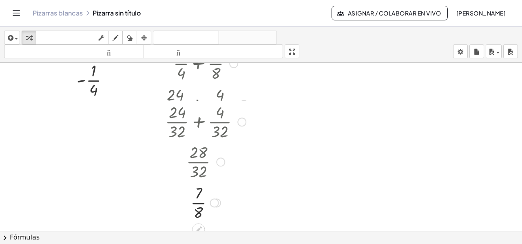
drag, startPoint x: 216, startPoint y: 106, endPoint x: 217, endPoint y: 167, distance: 61.1
click at [199, 162] on div "· 28 · 32" at bounding box center [199, 162] width 0 height 0
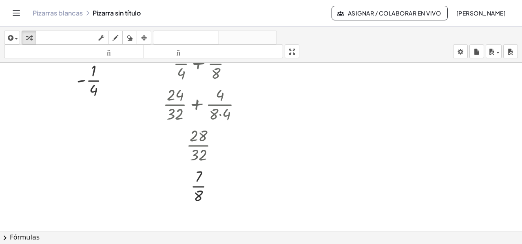
scroll to position [291, 0]
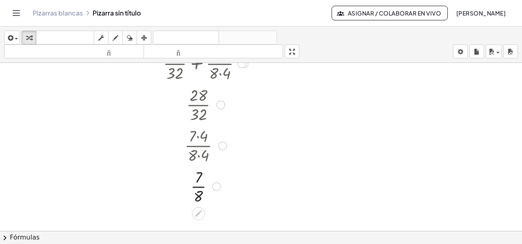
drag, startPoint x: 216, startPoint y: 146, endPoint x: 208, endPoint y: 191, distance: 46.0
click at [199, 186] on div "· 7 · 8" at bounding box center [199, 186] width 0 height 0
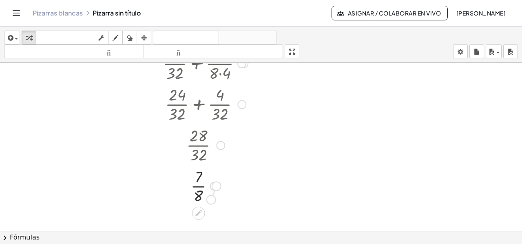
click at [199, 186] on div "· 7 · 8" at bounding box center [199, 186] width 0 height 0
drag, startPoint x: 214, startPoint y: 185, endPoint x: 205, endPoint y: 212, distance: 29.0
click at [199, 186] on div "· 7 · 8" at bounding box center [199, 186] width 0 height 0
drag, startPoint x: 200, startPoint y: 182, endPoint x: 199, endPoint y: 219, distance: 37.1
click at [199, 219] on div "**********" at bounding box center [261, 25] width 522 height 506
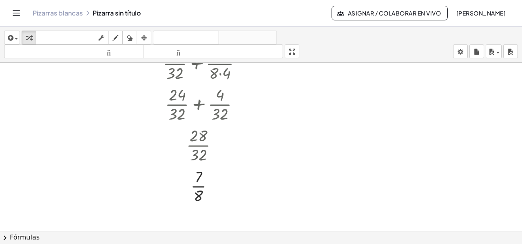
scroll to position [332, 0]
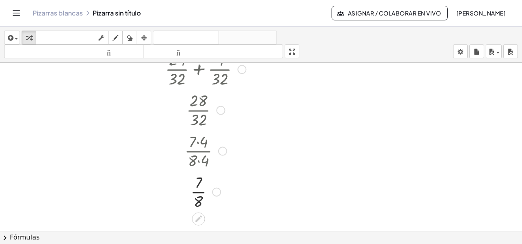
drag, startPoint x: 214, startPoint y: 142, endPoint x: 204, endPoint y: 193, distance: 51.5
click at [199, 192] on div "· 7 · 8" at bounding box center [199, 192] width 0 height 0
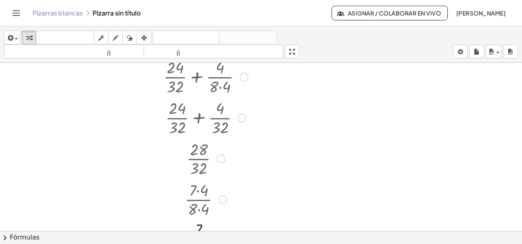
drag, startPoint x: 214, startPoint y: 183, endPoint x: 207, endPoint y: 236, distance: 53.9
click at [207, 236] on div "**********" at bounding box center [261, 134] width 522 height 217
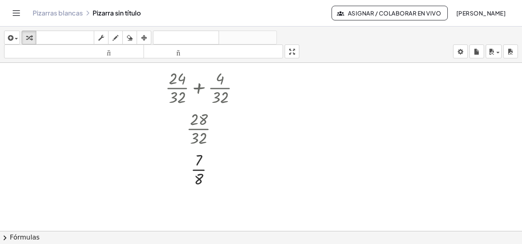
scroll to position [401, 0]
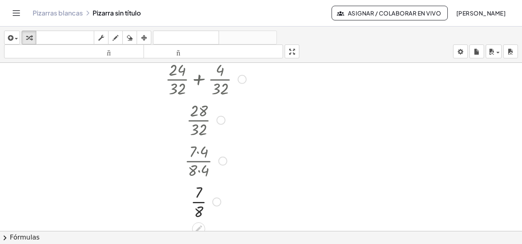
drag, startPoint x: 212, startPoint y: 158, endPoint x: 202, endPoint y: 204, distance: 47.7
click at [199, 202] on div "· 7 · 8" at bounding box center [199, 202] width 0 height 0
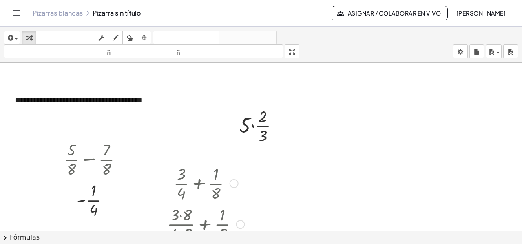
scroll to position [116, 0]
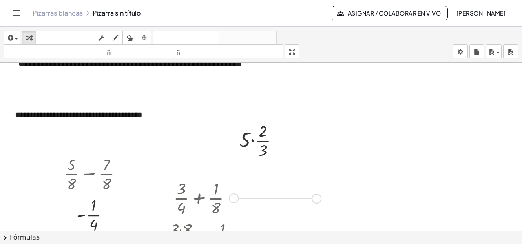
drag, startPoint x: 235, startPoint y: 196, endPoint x: 320, endPoint y: 196, distance: 85.2
click at [320, 196] on div "**********" at bounding box center [261, 200] width 522 height 506
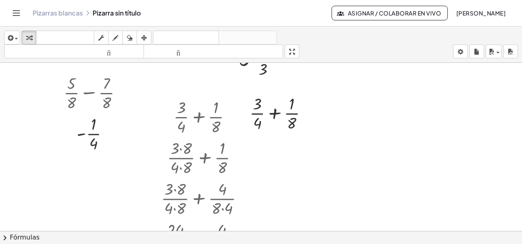
scroll to position [197, 0]
click at [254, 117] on div at bounding box center [281, 112] width 73 height 41
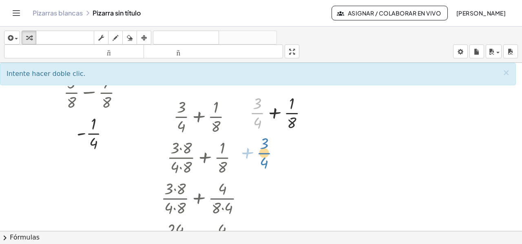
drag, startPoint x: 254, startPoint y: 117, endPoint x: 261, endPoint y: 153, distance: 36.9
drag, startPoint x: 257, startPoint y: 110, endPoint x: 259, endPoint y: 106, distance: 4.8
click at [255, 97] on div at bounding box center [281, 112] width 73 height 41
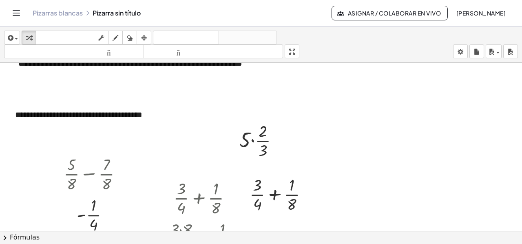
scroll to position [157, 0]
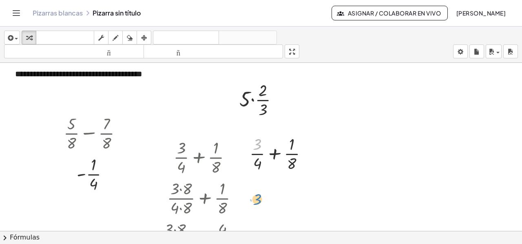
drag, startPoint x: 256, startPoint y: 143, endPoint x: 255, endPoint y: 181, distance: 37.9
click at [255, 184] on div "**********" at bounding box center [261, 159] width 522 height 506
click at [262, 155] on div at bounding box center [281, 152] width 73 height 41
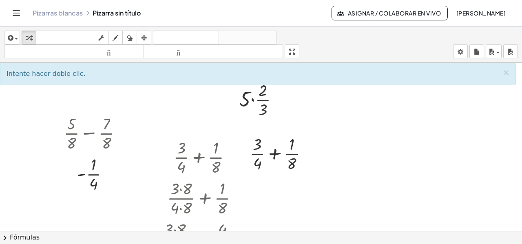
click at [373, 132] on div at bounding box center [398, 129] width 163 height 122
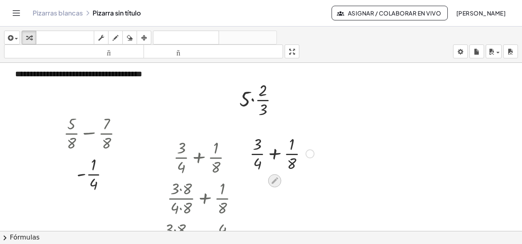
click at [274, 182] on icon at bounding box center [274, 180] width 9 height 9
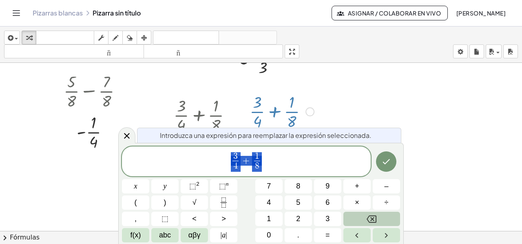
scroll to position [199, 0]
click at [238, 168] on span "4" at bounding box center [235, 165] width 4 height 9
click at [355, 203] on span "×" at bounding box center [357, 202] width 4 height 11
click at [292, 216] on button "2" at bounding box center [298, 219] width 27 height 14
click at [241, 156] on span "3 ​" at bounding box center [235, 156] width 15 height 9
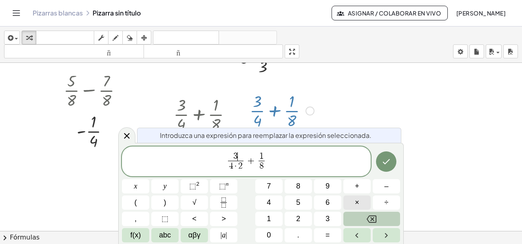
click at [352, 201] on button "×" at bounding box center [356, 202] width 27 height 14
click at [299, 215] on span "2" at bounding box center [298, 218] width 4 height 11
click at [247, 163] on span "+" at bounding box center [251, 161] width 12 height 10
click at [383, 168] on button "Hecho" at bounding box center [386, 161] width 20 height 20
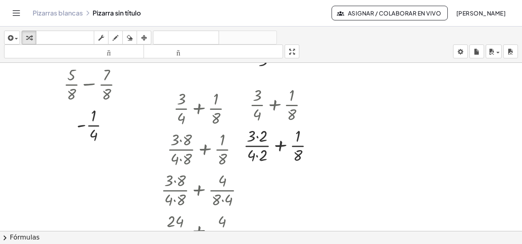
scroll to position [238, 0]
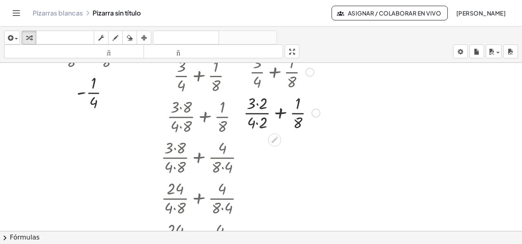
click at [257, 104] on div at bounding box center [281, 112] width 85 height 41
click at [256, 124] on div at bounding box center [281, 112] width 84 height 41
click at [274, 112] on div at bounding box center [281, 112] width 73 height 41
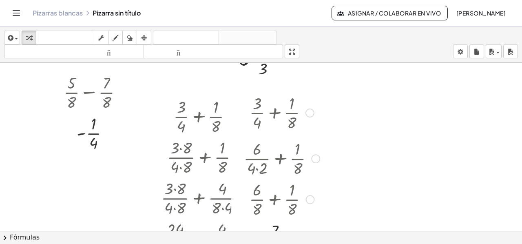
drag, startPoint x: 292, startPoint y: 154, endPoint x: 292, endPoint y: 243, distance: 88.9
click at [292, 243] on div "**********" at bounding box center [261, 134] width 522 height 217
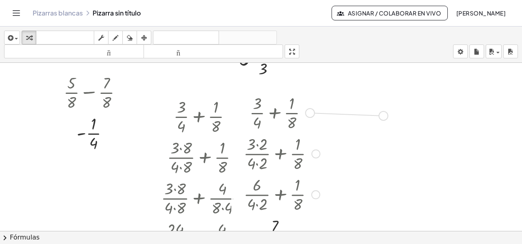
drag, startPoint x: 309, startPoint y: 112, endPoint x: 382, endPoint y: 115, distance: 73.4
click at [382, 115] on div "**********" at bounding box center [261, 118] width 522 height 506
click at [314, 94] on div "· 3 + · 3 · 4 + · 1 · 8" at bounding box center [345, 111] width 83 height 45
drag, startPoint x: 322, startPoint y: 98, endPoint x: 362, endPoint y: 128, distance: 49.8
click at [362, 128] on div at bounding box center [348, 111] width 73 height 41
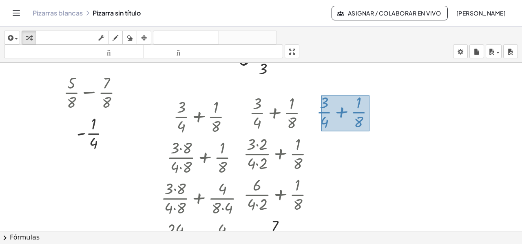
drag, startPoint x: 321, startPoint y: 94, endPoint x: 369, endPoint y: 130, distance: 60.0
click at [369, 130] on div at bounding box center [348, 111] width 73 height 41
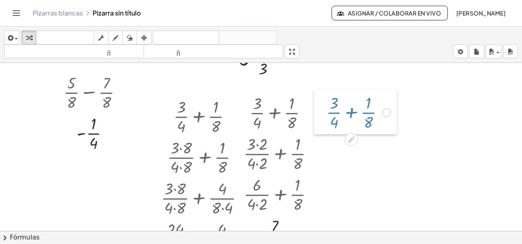
drag, startPoint x: 313, startPoint y: 93, endPoint x: 323, endPoint y: 94, distance: 9.8
click at [323, 94] on div at bounding box center [320, 111] width 12 height 45
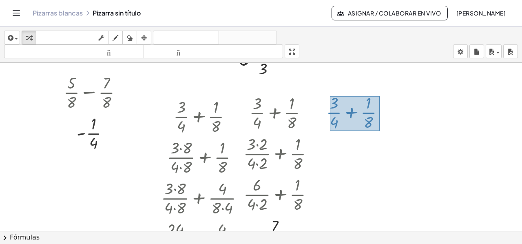
drag, startPoint x: 330, startPoint y: 95, endPoint x: 378, endPoint y: 128, distance: 58.3
click at [378, 128] on div at bounding box center [358, 111] width 73 height 41
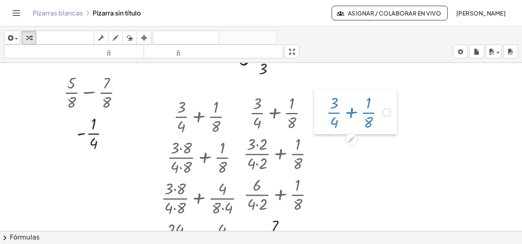
click at [324, 98] on div at bounding box center [320, 111] width 12 height 45
click at [320, 96] on div at bounding box center [320, 111] width 12 height 45
click at [349, 78] on div at bounding box center [398, 88] width 163 height 122
drag, startPoint x: 320, startPoint y: 98, endPoint x: 325, endPoint y: 99, distance: 5.8
click at [325, 99] on div at bounding box center [326, 112] width 12 height 45
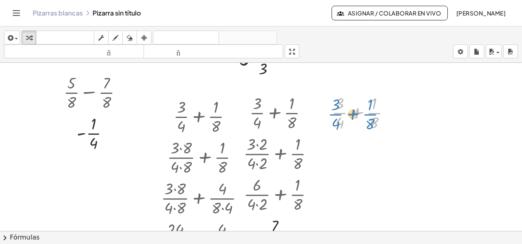
drag, startPoint x: 335, startPoint y: 93, endPoint x: 328, endPoint y: 95, distance: 6.6
click at [328, 95] on div "+ · 3 · 4 + · 1 · 8 + · 3 · 4 + · 1 · 8" at bounding box center [361, 112] width 83 height 45
click at [349, 115] on div at bounding box center [364, 112] width 73 height 41
drag, startPoint x: 329, startPoint y: 88, endPoint x: 330, endPoint y: 93, distance: 4.9
click at [330, 95] on div at bounding box center [326, 117] width 12 height 45
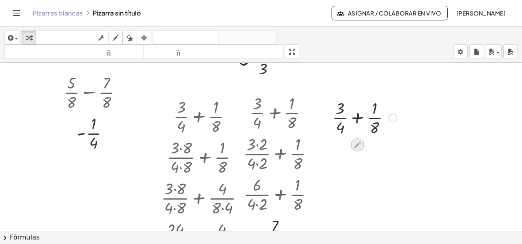
click at [355, 143] on icon at bounding box center [357, 144] width 9 height 9
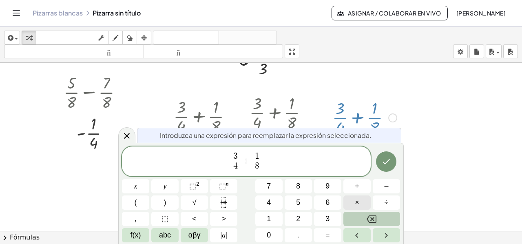
click at [354, 200] on button "×" at bounding box center [356, 202] width 27 height 14
click at [299, 216] on span "2" at bounding box center [298, 218] width 4 height 11
click at [236, 157] on span "3" at bounding box center [235, 156] width 4 height 9
click at [359, 201] on button "×" at bounding box center [356, 202] width 27 height 14
click at [303, 214] on button "2" at bounding box center [298, 219] width 27 height 14
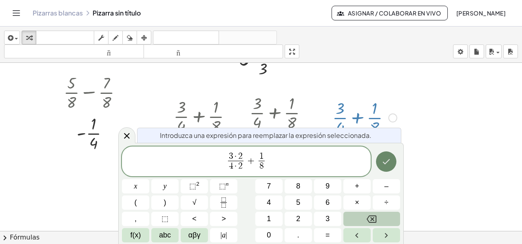
click at [390, 160] on icon "Hecho" at bounding box center [386, 162] width 10 height 10
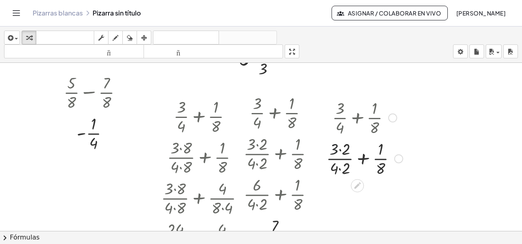
click at [338, 149] on div at bounding box center [364, 157] width 85 height 41
click at [339, 149] on div at bounding box center [364, 157] width 85 height 41
click at [339, 167] on div at bounding box center [364, 157] width 84 height 41
click at [355, 158] on div at bounding box center [364, 157] width 73 height 41
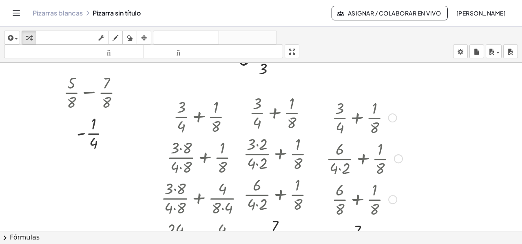
drag, startPoint x: 372, startPoint y: 159, endPoint x: 358, endPoint y: 243, distance: 85.1
click at [358, 243] on div "**********" at bounding box center [261, 134] width 522 height 217
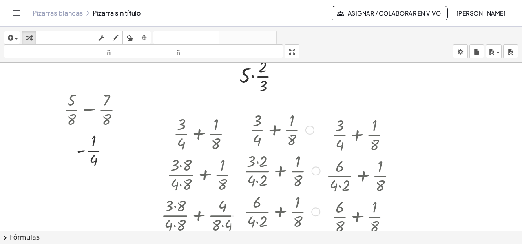
scroll to position [99, 0]
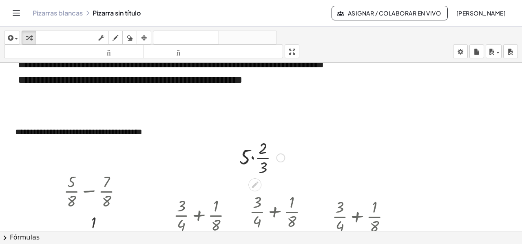
click at [263, 145] on div at bounding box center [261, 157] width 53 height 41
drag, startPoint x: 281, startPoint y: 159, endPoint x: 379, endPoint y: 153, distance: 98.4
click at [379, 153] on div "**********" at bounding box center [261, 217] width 522 height 506
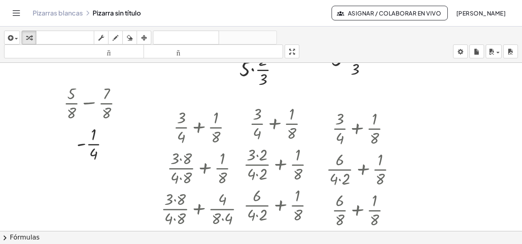
scroll to position [139, 0]
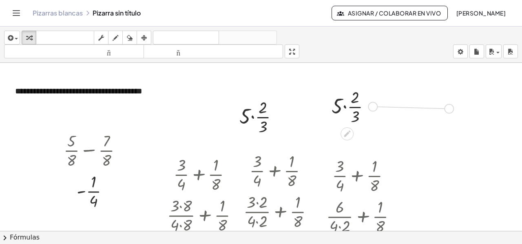
drag, startPoint x: 373, startPoint y: 109, endPoint x: 452, endPoint y: 112, distance: 78.8
click at [452, 112] on div "**********" at bounding box center [261, 176] width 522 height 506
drag, startPoint x: 443, startPoint y: 105, endPoint x: 448, endPoint y: 212, distance: 107.4
click at [448, 212] on div "**********" at bounding box center [261, 176] width 522 height 506
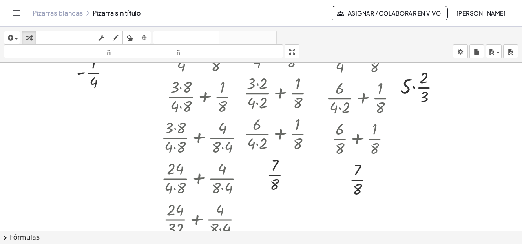
scroll to position [262, 0]
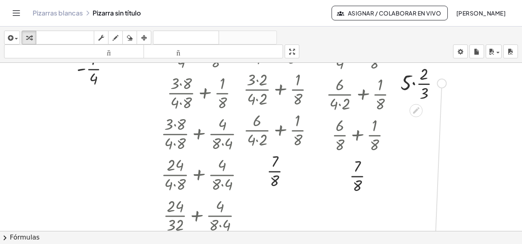
drag, startPoint x: 442, startPoint y: 84, endPoint x: 436, endPoint y: 239, distance: 155.8
click at [436, 239] on div "**********" at bounding box center [261, 134] width 522 height 217
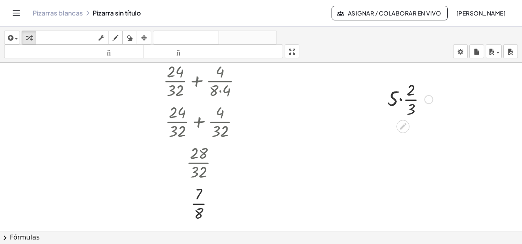
scroll to position [384, 0]
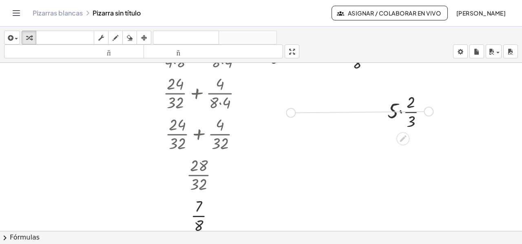
drag, startPoint x: 426, startPoint y: 113, endPoint x: 285, endPoint y: 116, distance: 141.1
click at [285, 116] on div "**********" at bounding box center [261, 16] width 522 height 675
drag, startPoint x: 251, startPoint y: 82, endPoint x: 262, endPoint y: 91, distance: 14.5
click at [265, 84] on div "**********" at bounding box center [261, 16] width 522 height 675
click at [258, 94] on div at bounding box center [265, 108] width 53 height 41
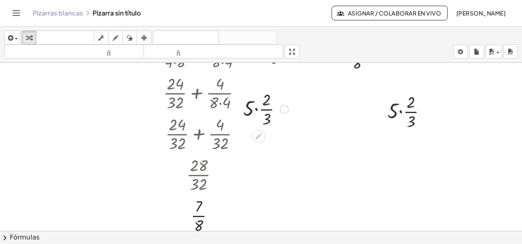
click at [276, 106] on div at bounding box center [265, 108] width 53 height 41
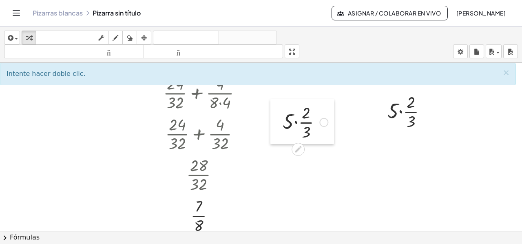
drag, startPoint x: 243, startPoint y: 93, endPoint x: 282, endPoint y: 106, distance: 41.6
click at [282, 106] on div at bounding box center [276, 121] width 12 height 45
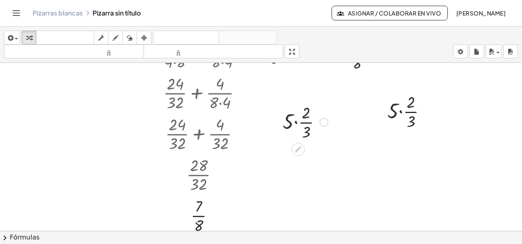
click at [296, 122] on div at bounding box center [304, 121] width 53 height 41
click at [299, 113] on div at bounding box center [304, 121] width 49 height 41
click at [300, 123] on div at bounding box center [305, 121] width 42 height 41
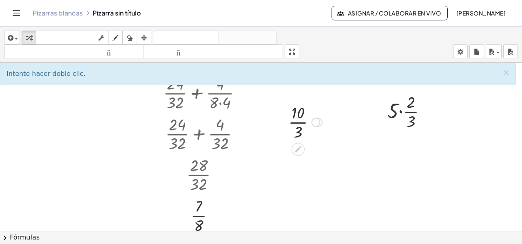
click at [301, 124] on div at bounding box center [305, 121] width 42 height 41
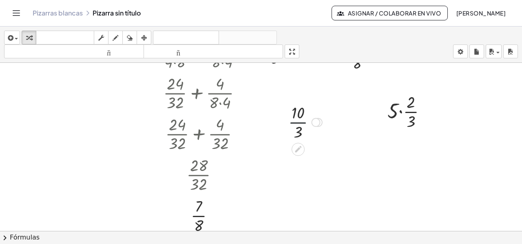
click at [301, 124] on div at bounding box center [305, 121] width 42 height 41
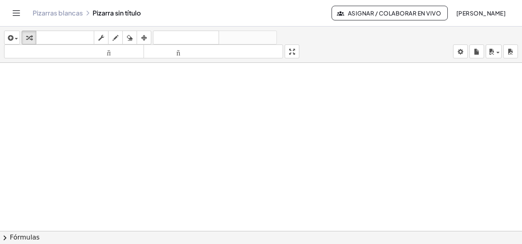
scroll to position [588, 0]
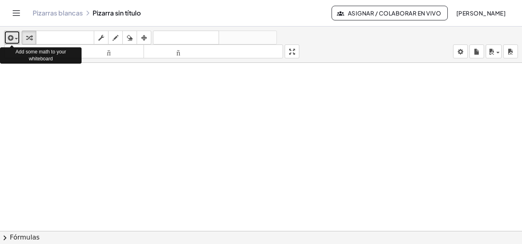
click at [12, 34] on icon "button" at bounding box center [9, 38] width 7 height 10
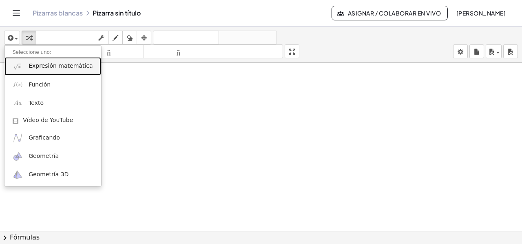
click at [45, 66] on font "Expresión matemática" at bounding box center [61, 65] width 64 height 7
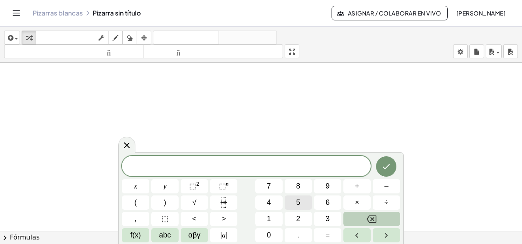
click at [296, 202] on span "5" at bounding box center [298, 202] width 4 height 11
click at [351, 205] on button "×" at bounding box center [356, 202] width 27 height 14
click at [135, 199] on span "(" at bounding box center [136, 202] width 2 height 11
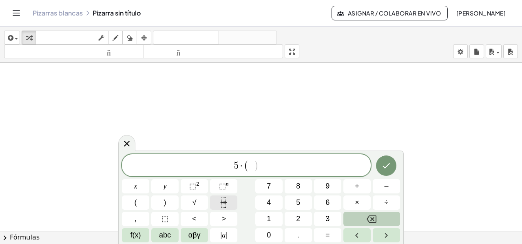
click at [227, 203] on icon "Fraction" at bounding box center [223, 202] width 10 height 10
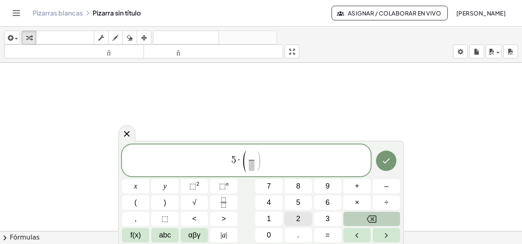
click at [302, 217] on button "2" at bounding box center [298, 219] width 27 height 14
drag, startPoint x: 252, startPoint y: 165, endPoint x: 276, endPoint y: 193, distance: 36.4
click at [252, 165] on span "​" at bounding box center [251, 165] width 6 height 11
click at [321, 219] on button "3" at bounding box center [327, 219] width 27 height 14
click at [169, 203] on button ")" at bounding box center [164, 202] width 27 height 14
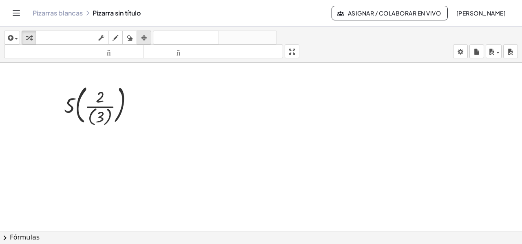
click at [139, 39] on div "button" at bounding box center [144, 38] width 11 height 10
click at [125, 97] on div at bounding box center [99, 103] width 94 height 49
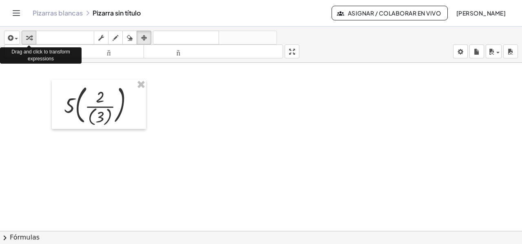
drag, startPoint x: 26, startPoint y: 38, endPoint x: 34, endPoint y: 42, distance: 8.6
click at [27, 38] on icon "button" at bounding box center [29, 38] width 6 height 10
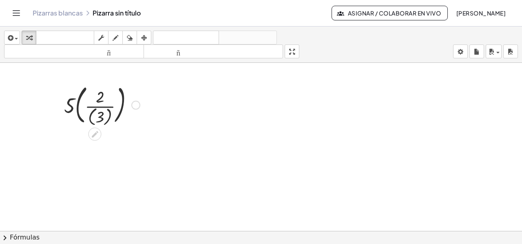
click at [112, 112] on div at bounding box center [102, 104] width 84 height 45
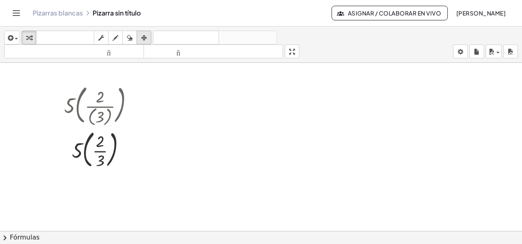
click at [143, 37] on icon "button" at bounding box center [144, 38] width 6 height 10
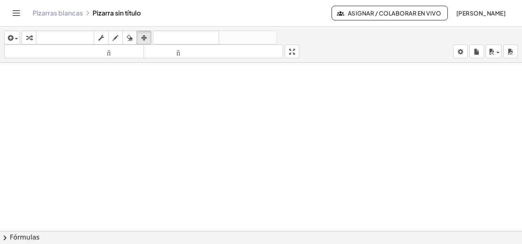
click at [14, 12] on icon "Cambiar navegación" at bounding box center [16, 13] width 10 height 10
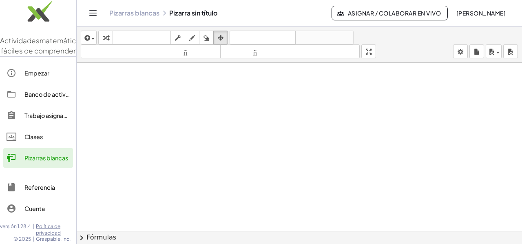
click at [92, 14] on icon "Cambiar navegación" at bounding box center [93, 13] width 10 height 10
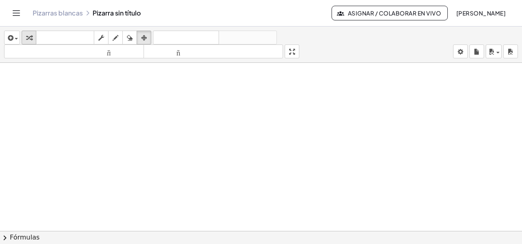
click at [29, 34] on icon "button" at bounding box center [29, 38] width 6 height 10
click at [11, 37] on icon "button" at bounding box center [9, 38] width 7 height 10
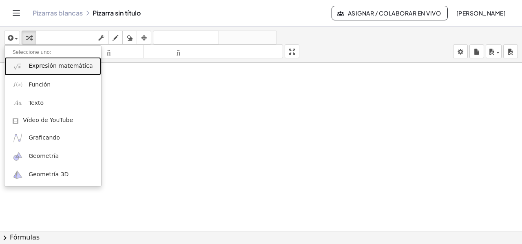
click at [22, 70] on img at bounding box center [18, 66] width 10 height 10
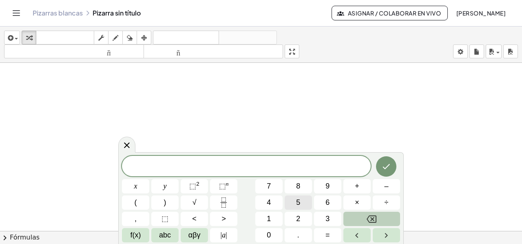
click at [298, 204] on span "5" at bounding box center [298, 202] width 4 height 11
click at [225, 200] on icon "Fraction" at bounding box center [223, 199] width 4 height 4
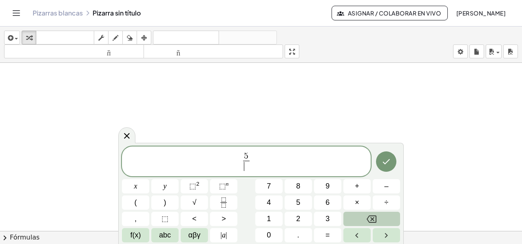
click at [375, 215] on icon "Backspace" at bounding box center [371, 218] width 10 height 7
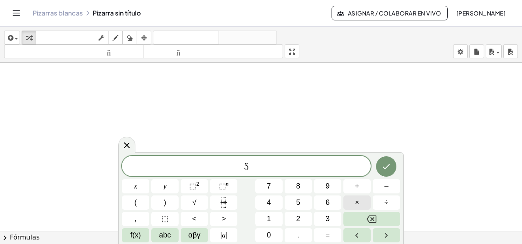
click at [353, 203] on button "×" at bounding box center [356, 202] width 27 height 14
click at [143, 199] on button "(" at bounding box center [135, 202] width 27 height 14
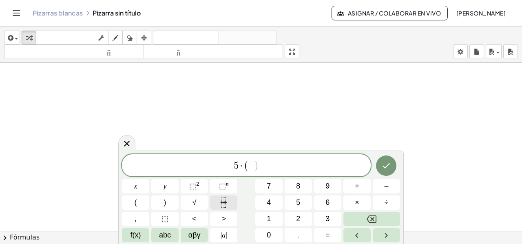
click at [221, 206] on icon "Fraction" at bounding box center [223, 202] width 10 height 10
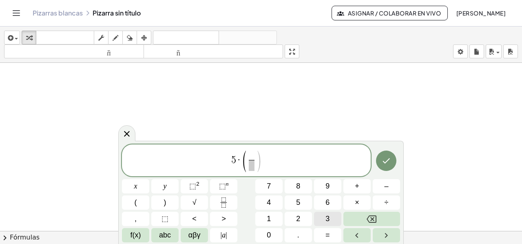
click at [326, 216] on span "3" at bounding box center [327, 218] width 4 height 11
click at [250, 166] on span "​" at bounding box center [251, 165] width 6 height 11
click at [270, 205] on span "4" at bounding box center [269, 202] width 4 height 11
click at [265, 155] on span "5 · ( 3 4 ​ ) ​" at bounding box center [246, 160] width 249 height 23
click at [162, 200] on button ")" at bounding box center [164, 202] width 27 height 14
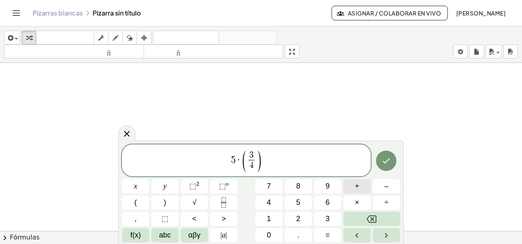
click at [355, 186] on span "+" at bounding box center [357, 186] width 4 height 11
click at [297, 214] on span "2" at bounding box center [298, 218] width 4 height 11
click at [349, 201] on button "×" at bounding box center [356, 202] width 27 height 14
click at [134, 203] on button "(" at bounding box center [135, 202] width 27 height 14
click at [219, 206] on icon "Fraction" at bounding box center [223, 202] width 10 height 10
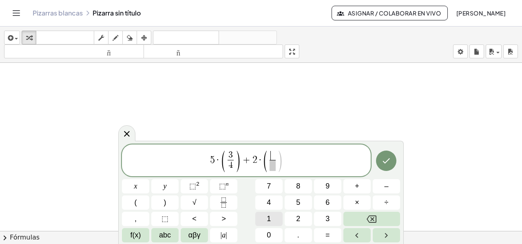
click at [271, 219] on span "1" at bounding box center [269, 218] width 4 height 11
click at [273, 167] on span at bounding box center [272, 165] width 6 height 11
click at [297, 214] on span "2" at bounding box center [298, 218] width 4 height 11
click at [287, 161] on span "5 · ( 3 4 ​ ) + 2 · ( 1 2 ​ ​ )" at bounding box center [246, 160] width 249 height 23
click at [171, 200] on button ")" at bounding box center [164, 202] width 27 height 14
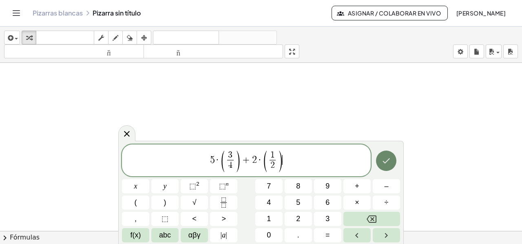
click at [386, 163] on icon "Hecho" at bounding box center [386, 161] width 10 height 10
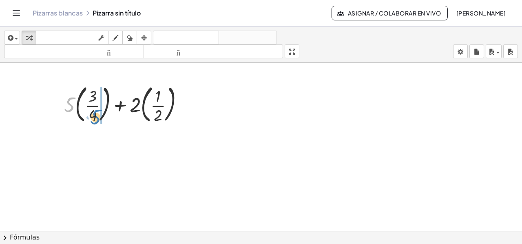
drag, startPoint x: 70, startPoint y: 104, endPoint x: 96, endPoint y: 116, distance: 28.6
click at [96, 116] on div at bounding box center [127, 104] width 134 height 44
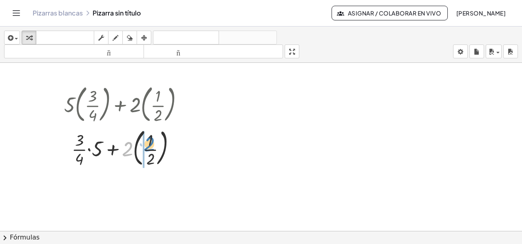
drag, startPoint x: 124, startPoint y: 149, endPoint x: 147, endPoint y: 146, distance: 23.1
click at [146, 144] on div at bounding box center [127, 147] width 134 height 44
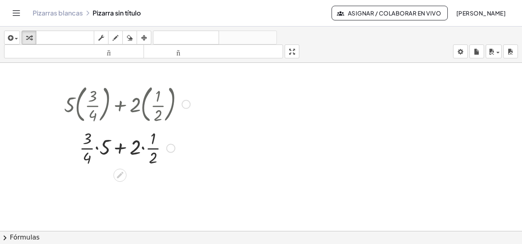
click at [97, 147] on div at bounding box center [127, 147] width 134 height 41
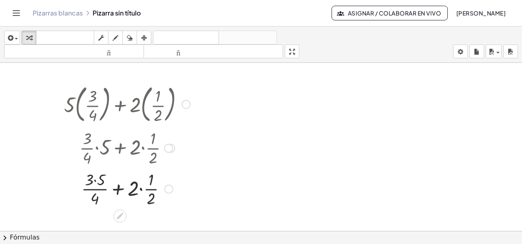
click at [140, 187] on div at bounding box center [127, 188] width 134 height 41
click at [103, 178] on div at bounding box center [127, 188] width 134 height 41
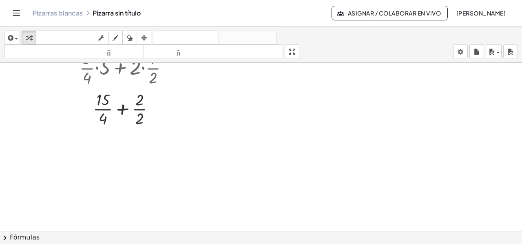
scroll to position [669, 0]
click at [123, 107] on div at bounding box center [127, 106] width 134 height 41
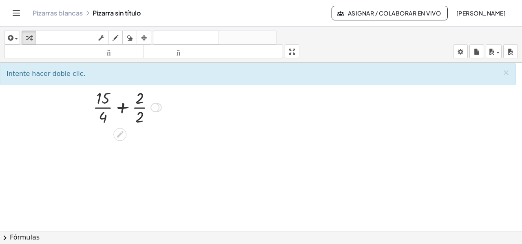
click at [123, 107] on div at bounding box center [127, 106] width 134 height 41
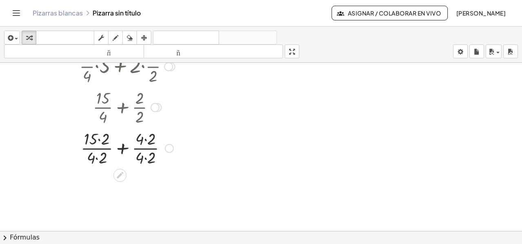
click at [98, 138] on div at bounding box center [127, 147] width 134 height 41
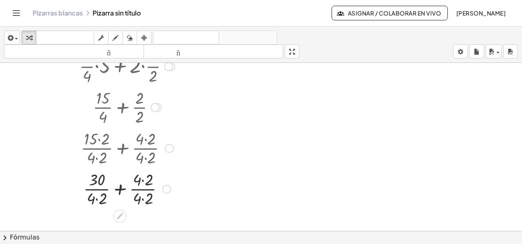
click at [97, 198] on div at bounding box center [127, 188] width 134 height 41
click at [139, 179] on div at bounding box center [127, 188] width 134 height 41
click at [140, 198] on div at bounding box center [127, 188] width 134 height 41
click at [123, 189] on div at bounding box center [127, 188] width 134 height 41
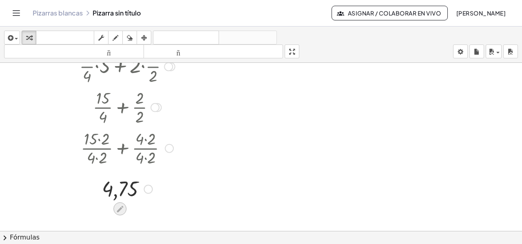
click at [119, 207] on icon at bounding box center [120, 209] width 9 height 9
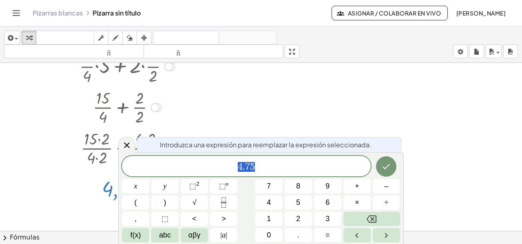
drag, startPoint x: 336, startPoint y: 116, endPoint x: 310, endPoint y: 124, distance: 27.5
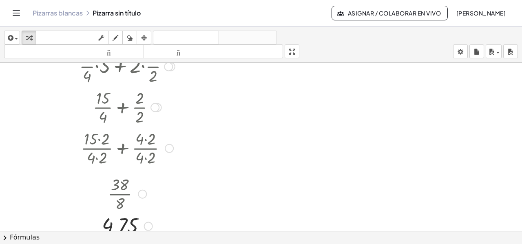
drag, startPoint x: 150, startPoint y: 189, endPoint x: 140, endPoint y: 228, distance: 40.3
click at [120, 226] on div "4,75" at bounding box center [120, 226] width 0 height 0
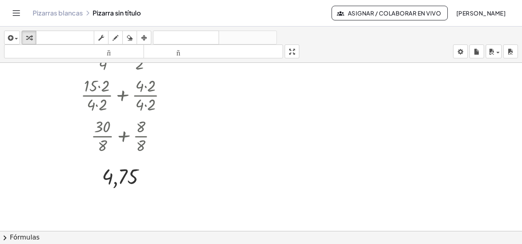
scroll to position [735, 0]
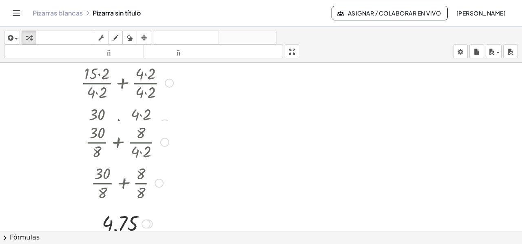
drag, startPoint x: 156, startPoint y: 125, endPoint x: 147, endPoint y: 187, distance: 62.7
click at [120, 183] on div "+ · 30 · 8 + · 8 · 8" at bounding box center [120, 183] width 0 height 0
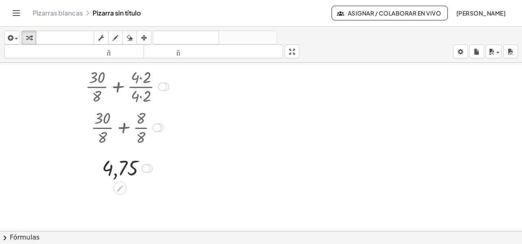
scroll to position [775, 0]
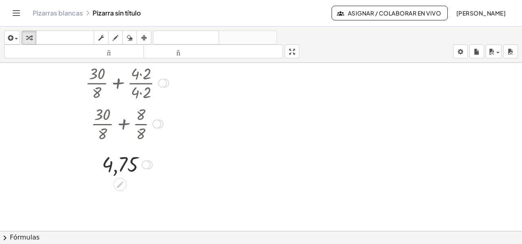
click at [125, 125] on div at bounding box center [127, 123] width 134 height 41
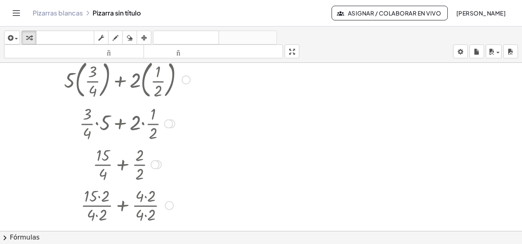
scroll to position [571, 0]
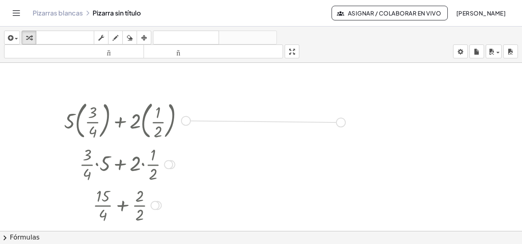
drag, startPoint x: 187, startPoint y: 119, endPoint x: 343, endPoint y: 121, distance: 156.1
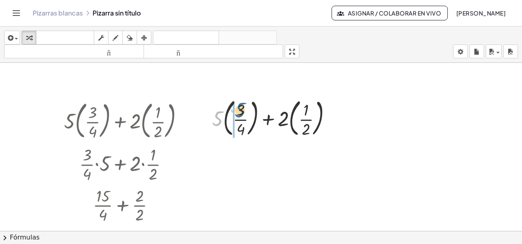
drag, startPoint x: 216, startPoint y: 118, endPoint x: 238, endPoint y: 110, distance: 24.0
click at [238, 110] on div at bounding box center [275, 117] width 134 height 44
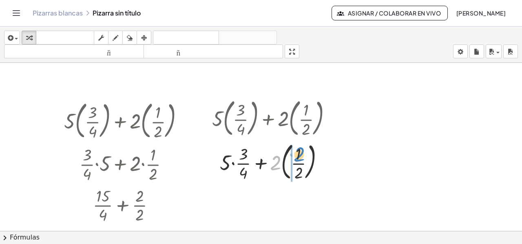
drag, startPoint x: 275, startPoint y: 162, endPoint x: 295, endPoint y: 153, distance: 22.3
click at [298, 152] on div at bounding box center [275, 161] width 134 height 44
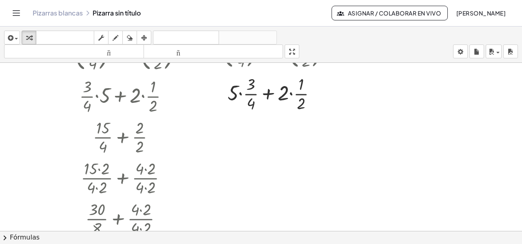
scroll to position [653, 0]
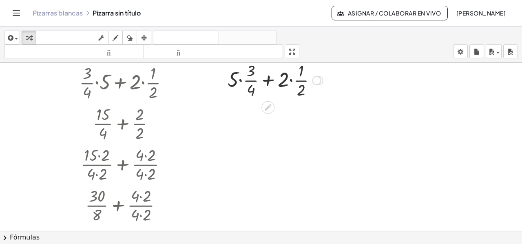
click at [240, 79] on div at bounding box center [275, 79] width 134 height 41
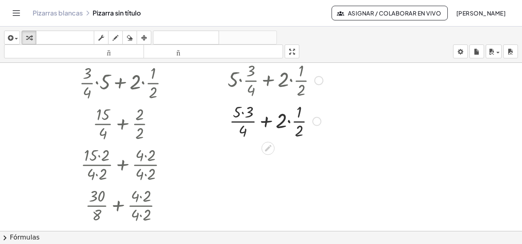
click at [287, 120] on div at bounding box center [275, 120] width 134 height 41
click at [274, 121] on div at bounding box center [275, 120] width 134 height 41
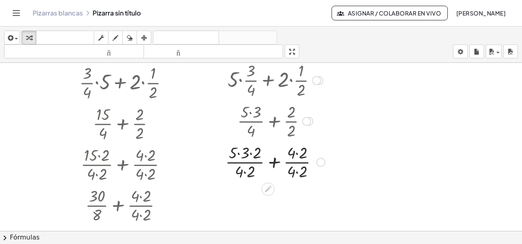
drag, startPoint x: 237, startPoint y: 152, endPoint x: 243, endPoint y: 152, distance: 5.7
click at [238, 152] on div at bounding box center [275, 161] width 134 height 41
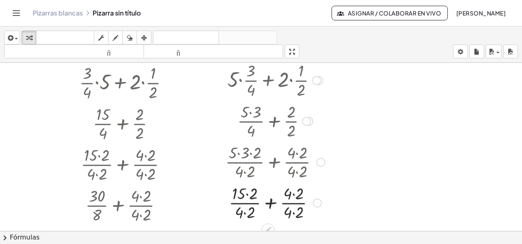
click at [247, 193] on div at bounding box center [275, 201] width 134 height 41
click at [242, 212] on div at bounding box center [275, 201] width 134 height 41
click at [246, 211] on div at bounding box center [275, 201] width 134 height 41
click at [287, 191] on div at bounding box center [275, 201] width 134 height 41
click at [289, 192] on div at bounding box center [275, 201] width 134 height 41
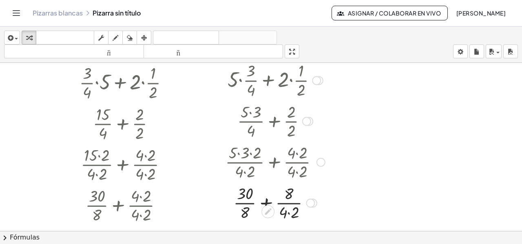
click at [287, 212] on div at bounding box center [275, 201] width 134 height 41
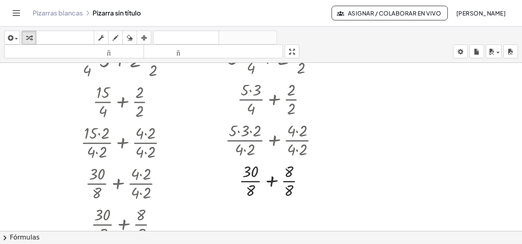
scroll to position [694, 0]
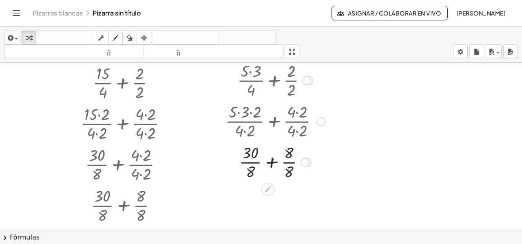
click at [271, 161] on div at bounding box center [275, 161] width 134 height 41
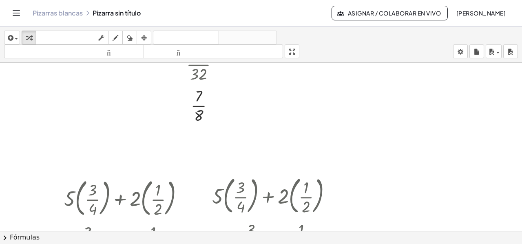
scroll to position [531, 0]
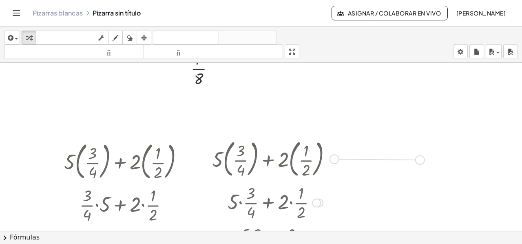
drag, startPoint x: 332, startPoint y: 159, endPoint x: 419, endPoint y: 160, distance: 87.2
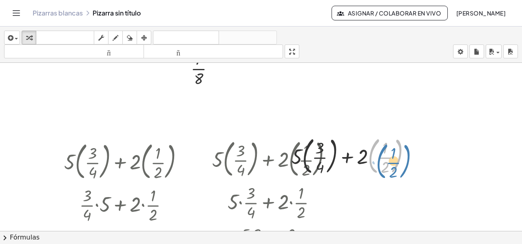
drag, startPoint x: 370, startPoint y: 158, endPoint x: 374, endPoint y: 162, distance: 6.1
click at [374, 162] on div at bounding box center [354, 155] width 134 height 44
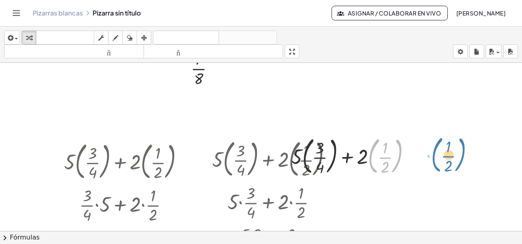
drag, startPoint x: 411, startPoint y: 160, endPoint x: 418, endPoint y: 159, distance: 7.3
click at [419, 159] on div at bounding box center [354, 155] width 134 height 44
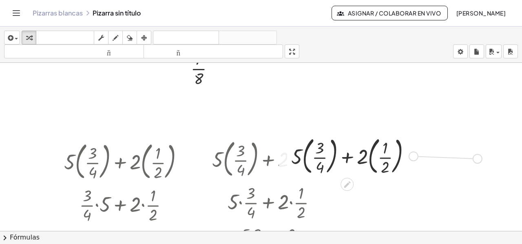
drag, startPoint x: 411, startPoint y: 155, endPoint x: 476, endPoint y: 154, distance: 64.8
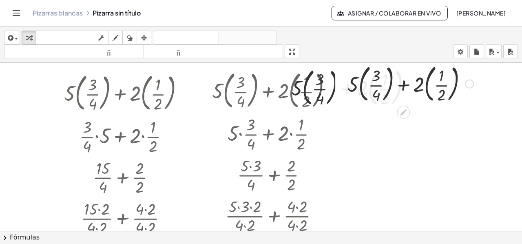
scroll to position [612, 0]
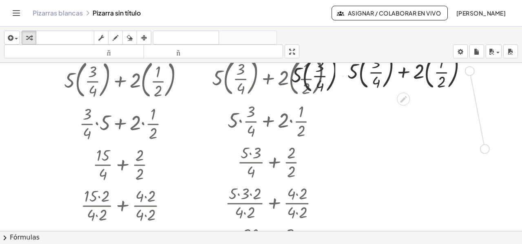
drag, startPoint x: 469, startPoint y: 70, endPoint x: 482, endPoint y: 149, distance: 79.7
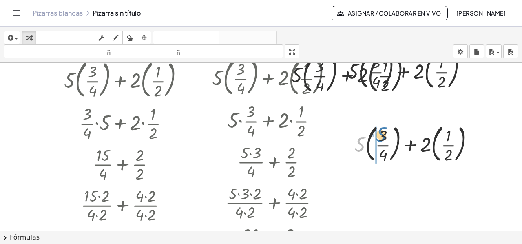
drag, startPoint x: 357, startPoint y: 146, endPoint x: 378, endPoint y: 137, distance: 23.3
click at [378, 137] on div at bounding box center [417, 143] width 134 height 44
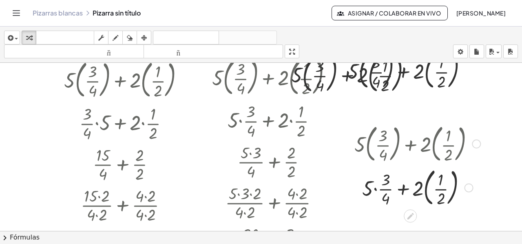
click at [425, 189] on div at bounding box center [417, 187] width 134 height 44
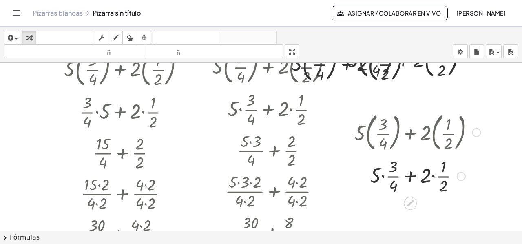
scroll to position [653, 0]
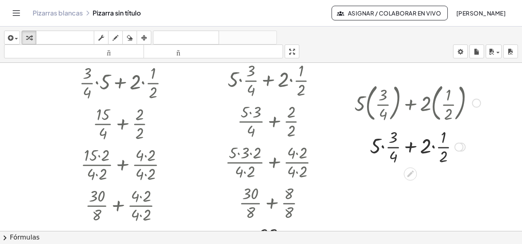
click at [382, 146] on div at bounding box center [417, 146] width 134 height 41
click at [431, 146] on div at bounding box center [417, 146] width 134 height 41
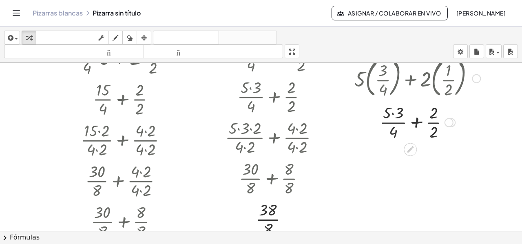
scroll to position [694, 0]
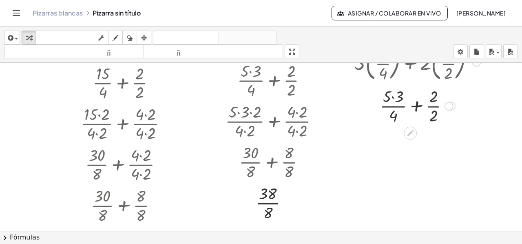
click at [436, 106] on div at bounding box center [417, 105] width 134 height 41
click at [421, 106] on div at bounding box center [417, 105] width 134 height 41
click at [433, 96] on div at bounding box center [417, 105] width 134 height 41
click at [416, 106] on div at bounding box center [417, 105] width 134 height 41
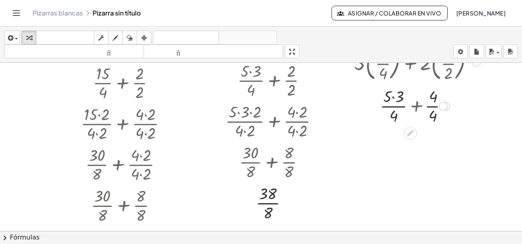
click at [416, 106] on div at bounding box center [417, 105] width 134 height 41
click at [398, 97] on div at bounding box center [417, 105] width 134 height 41
click at [415, 95] on div at bounding box center [417, 105] width 134 height 41
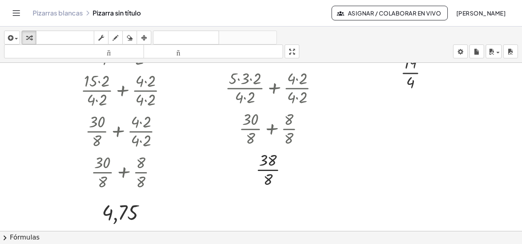
scroll to position [735, 0]
